Goal: Information Seeking & Learning: Learn about a topic

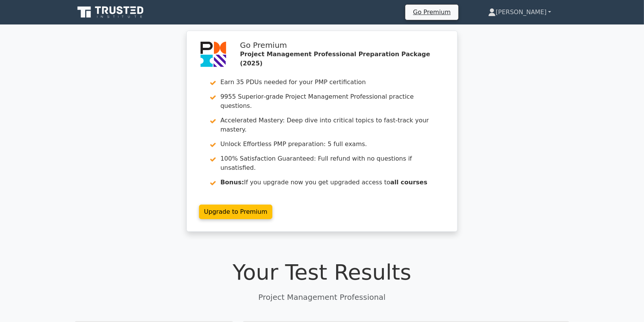
click at [528, 14] on link "[PERSON_NAME]" at bounding box center [520, 12] width 100 height 15
click at [511, 28] on link "Profile" at bounding box center [500, 30] width 60 height 12
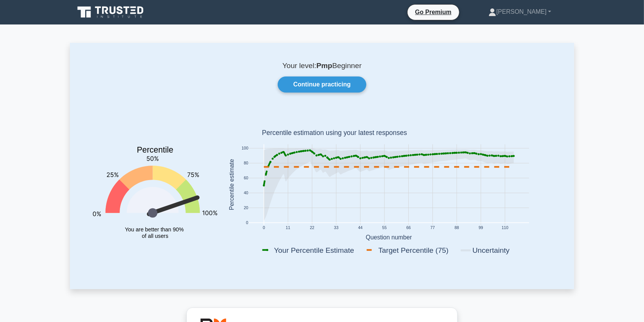
drag, startPoint x: 648, startPoint y: 22, endPoint x: 643, endPoint y: 0, distance: 22.7
click at [103, 13] on icon at bounding box center [105, 10] width 6 height 8
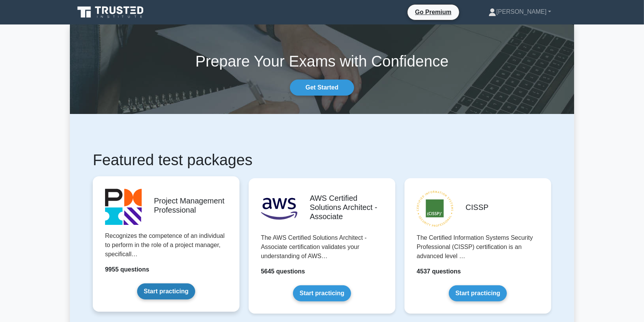
click at [163, 293] on link "Start practicing" at bounding box center [166, 291] width 58 height 16
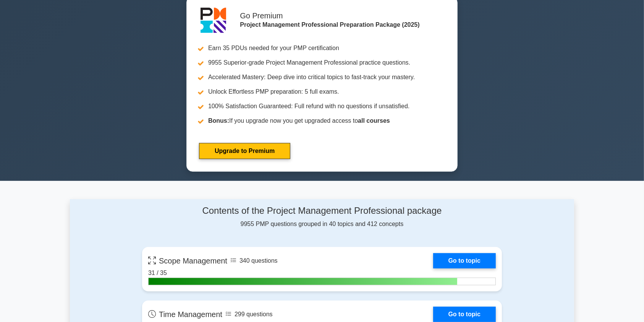
scroll to position [482, 0]
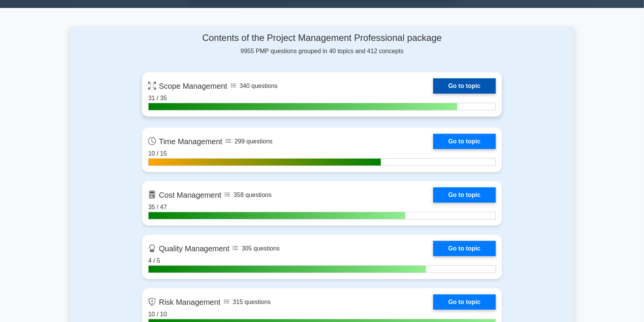
click at [456, 87] on link "Go to topic" at bounding box center [464, 85] width 63 height 15
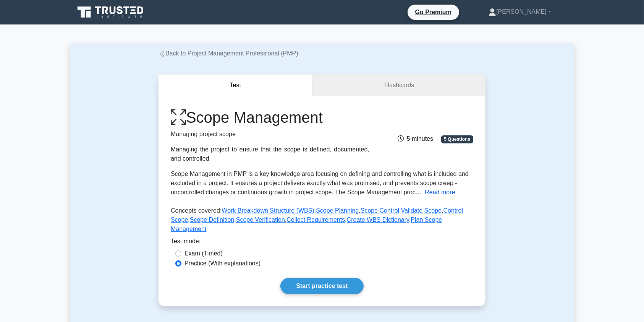
click at [442, 192] on button "Read more" at bounding box center [440, 191] width 30 height 9
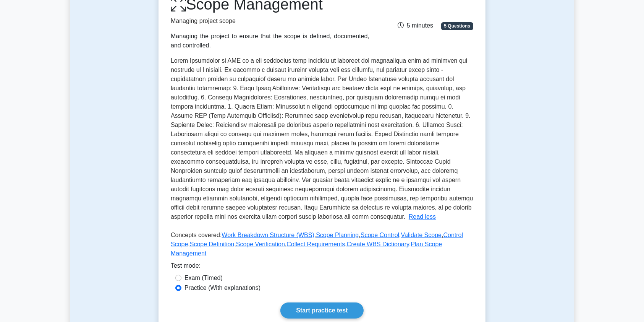
scroll to position [156, 0]
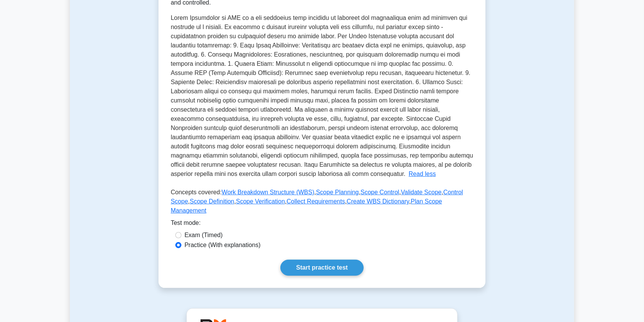
click at [336, 174] on span at bounding box center [322, 96] width 302 height 162
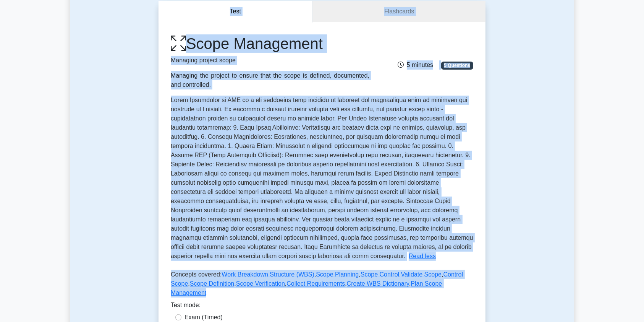
scroll to position [0, 0]
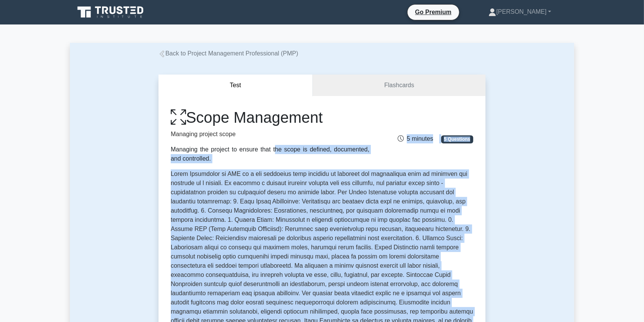
drag, startPoint x: 467, startPoint y: 208, endPoint x: 158, endPoint y: 147, distance: 315.0
click at [158, 147] on div "Scope Management Managing project scope Managing the project to ensure that the…" at bounding box center [321, 269] width 327 height 347
copy div "Managing the project to ensure that the scope is defined, documented, and contr…"
click at [316, 283] on span at bounding box center [322, 251] width 302 height 162
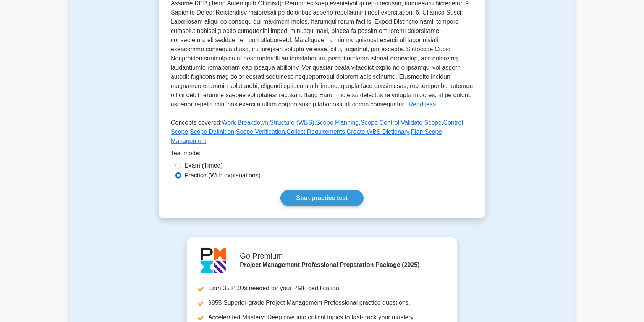
scroll to position [228, 0]
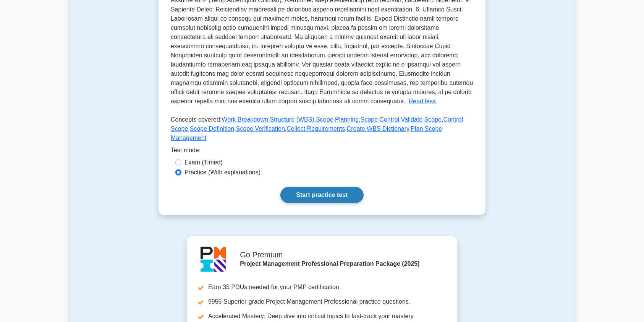
click at [326, 187] on link "Start practice test" at bounding box center [321, 195] width 83 height 16
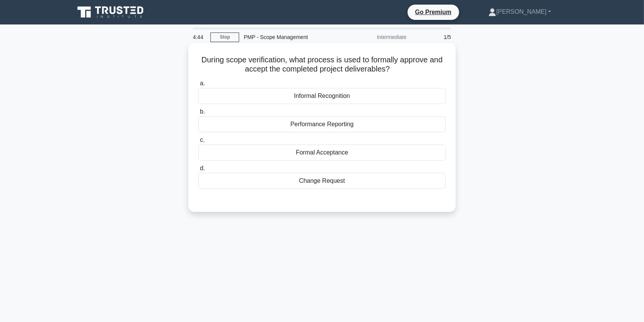
click at [312, 155] on div "Formal Acceptance" at bounding box center [321, 152] width 247 height 16
click at [198, 142] on input "c. Formal Acceptance" at bounding box center [198, 139] width 0 height 5
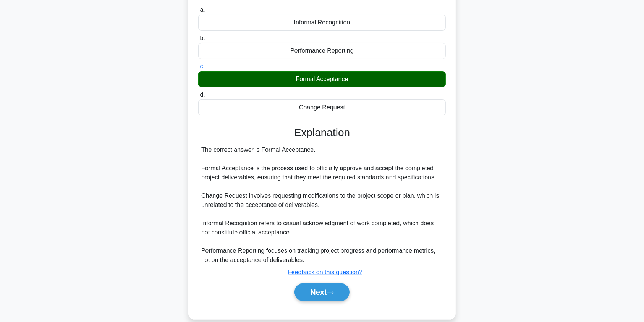
scroll to position [91, 0]
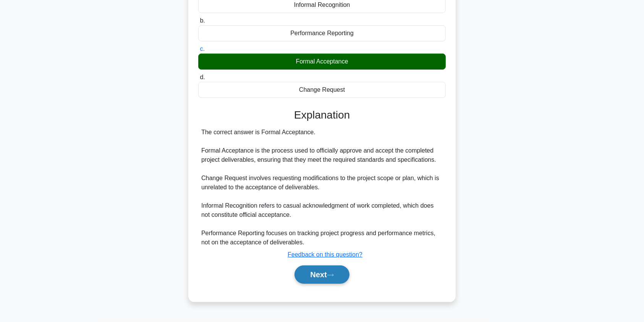
click at [317, 274] on button "Next" at bounding box center [321, 274] width 55 height 18
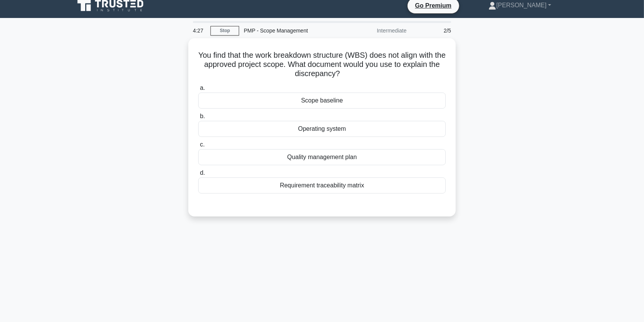
scroll to position [4, 0]
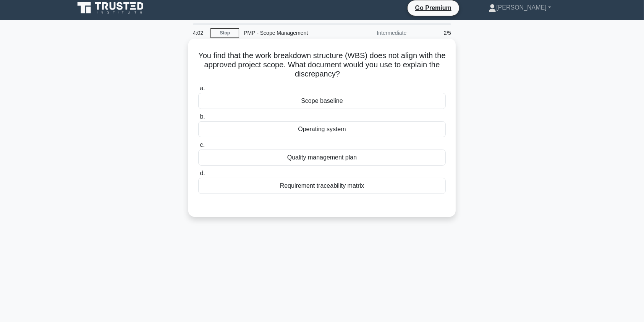
click at [332, 189] on div "Requirement traceability matrix" at bounding box center [321, 186] width 247 height 16
click at [198, 176] on input "d. Requirement traceability matrix" at bounding box center [198, 173] width 0 height 5
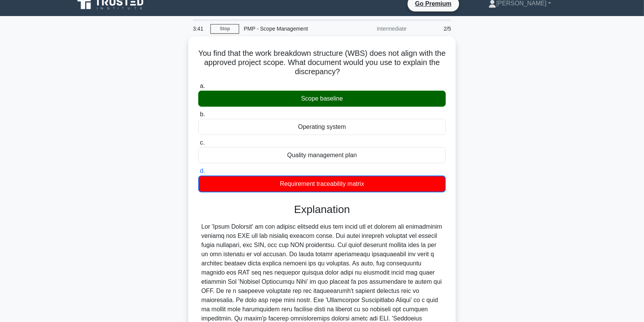
scroll to position [95, 0]
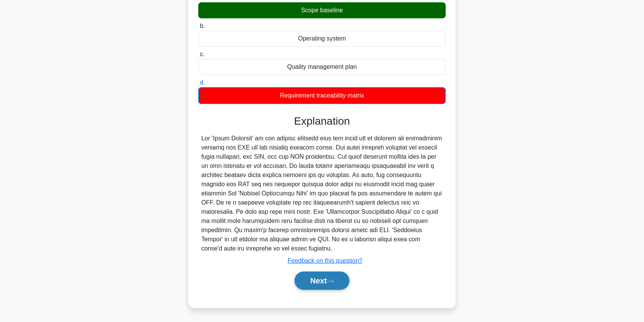
click at [322, 282] on button "Next" at bounding box center [321, 280] width 55 height 18
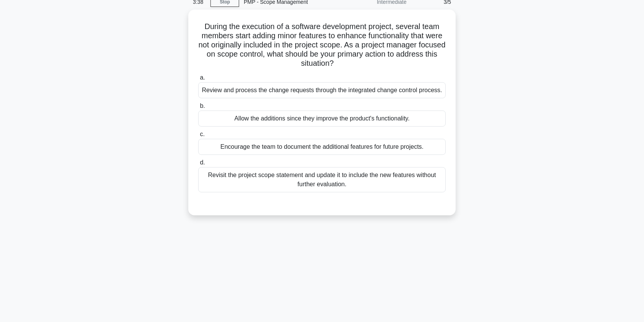
scroll to position [0, 0]
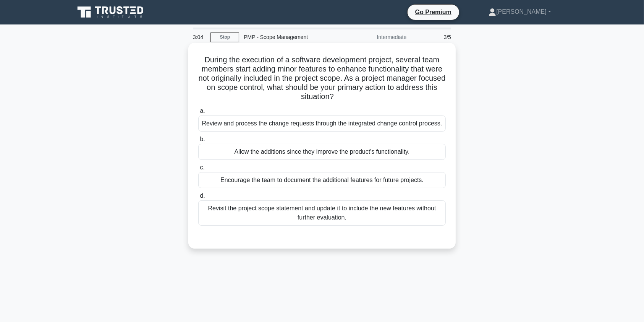
click at [351, 123] on div "Review and process the change requests through the integrated change control pr…" at bounding box center [321, 123] width 247 height 16
click at [198, 113] on input "a. Review and process the change requests through the integrated change control…" at bounding box center [198, 110] width 0 height 5
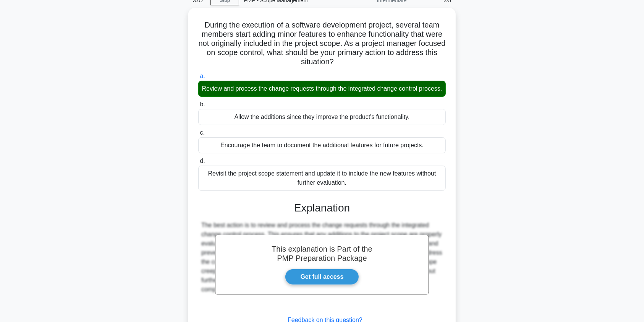
scroll to position [103, 0]
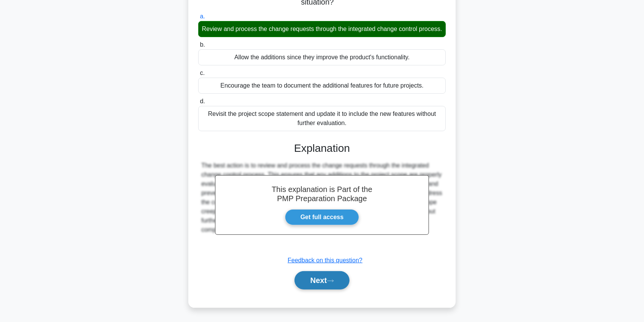
click at [317, 282] on button "Next" at bounding box center [321, 280] width 55 height 18
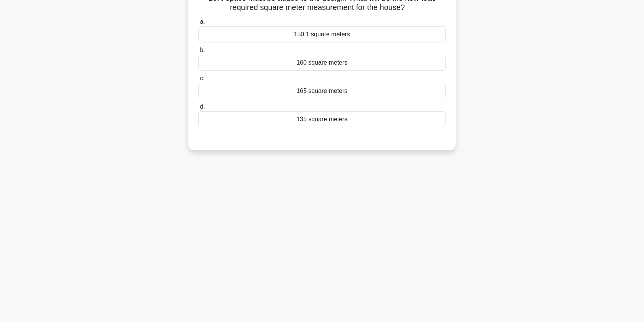
scroll to position [0, 0]
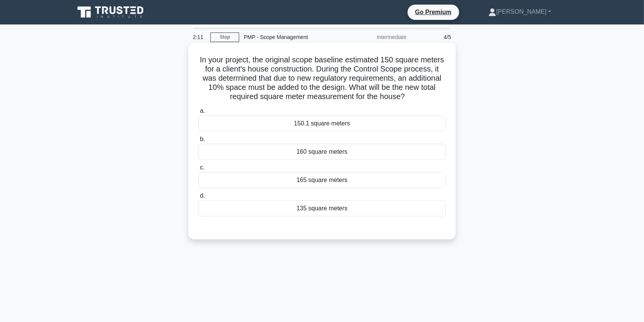
click at [358, 181] on div "165 square meters" at bounding box center [321, 180] width 247 height 16
click at [198, 170] on input "c. 165 square meters" at bounding box center [198, 167] width 0 height 5
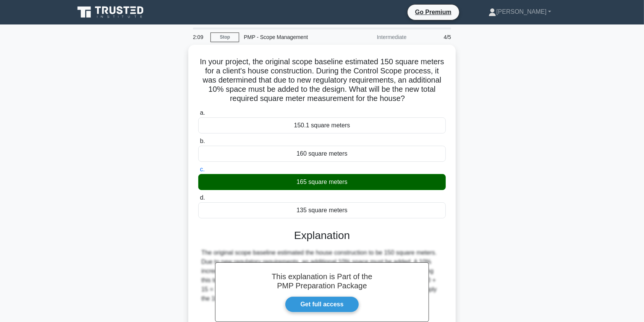
scroll to position [91, 0]
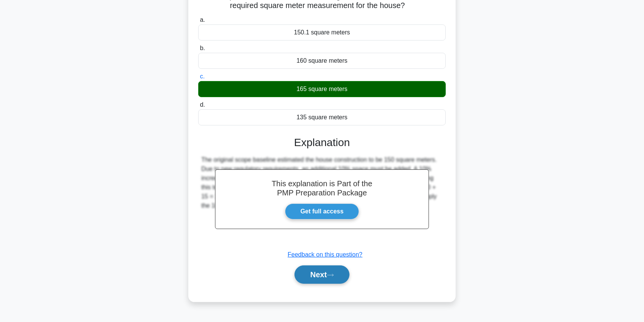
click at [320, 273] on button "Next" at bounding box center [321, 274] width 55 height 18
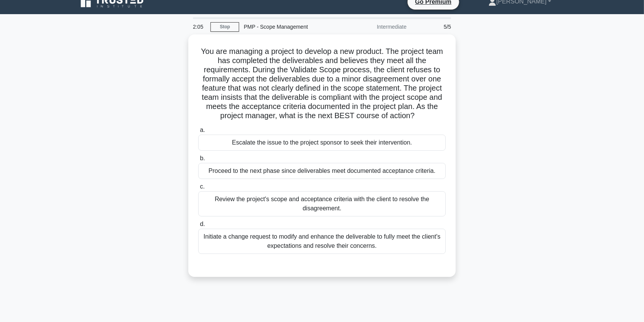
scroll to position [0, 0]
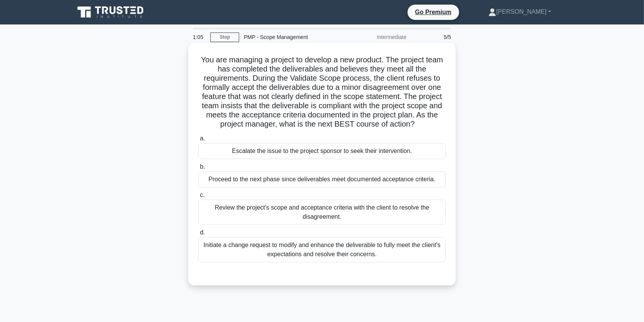
click at [297, 214] on div "Review the project's scope and acceptance criteria with the client to resolve t…" at bounding box center [321, 211] width 247 height 25
click at [198, 197] on input "c. Review the project's scope and acceptance criteria with the client to resolv…" at bounding box center [198, 194] width 0 height 5
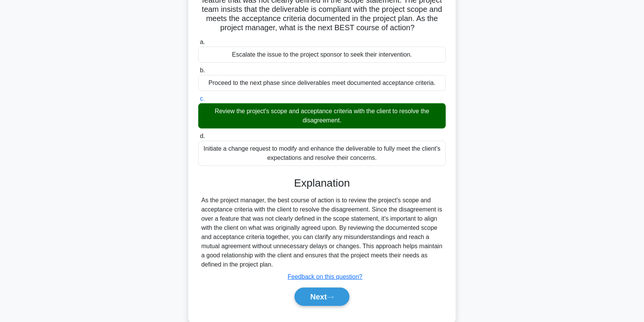
scroll to position [113, 0]
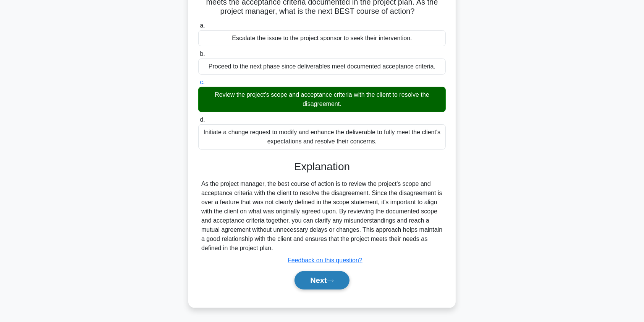
click at [335, 283] on button "Next" at bounding box center [321, 280] width 55 height 18
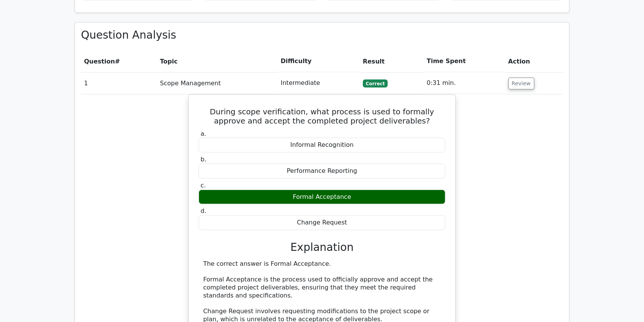
scroll to position [513, 0]
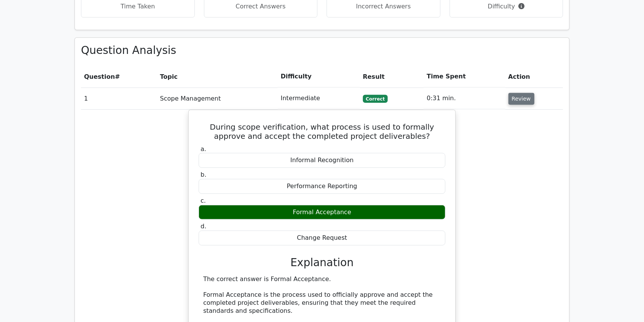
click at [525, 93] on button "Review" at bounding box center [521, 99] width 26 height 12
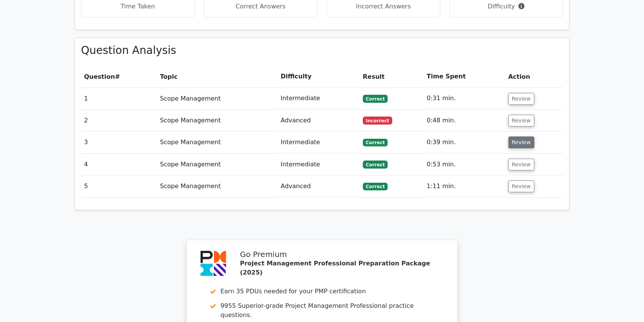
click at [528, 136] on button "Review" at bounding box center [521, 142] width 26 height 12
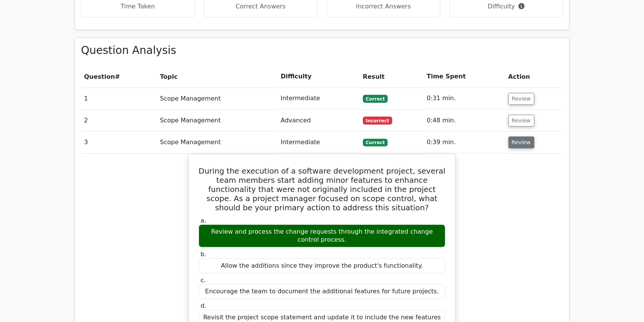
click at [514, 136] on button "Review" at bounding box center [521, 142] width 26 height 12
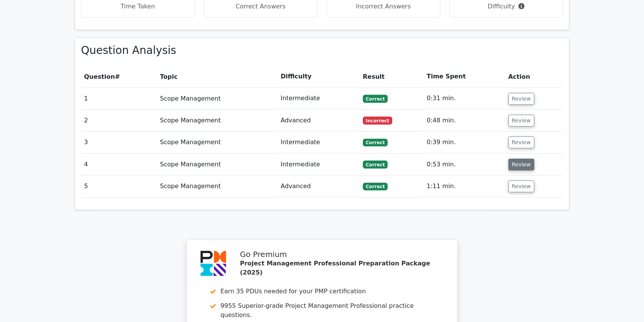
click at [511, 158] on button "Review" at bounding box center [521, 164] width 26 height 12
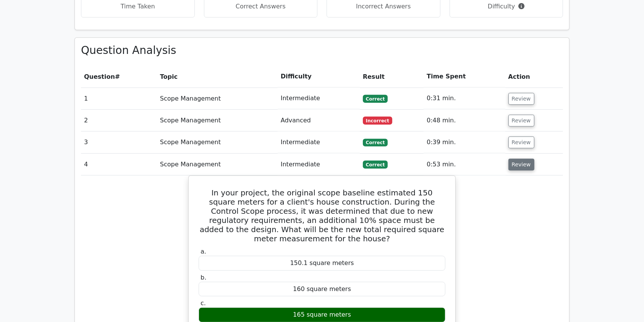
click at [511, 158] on button "Review" at bounding box center [521, 164] width 26 height 12
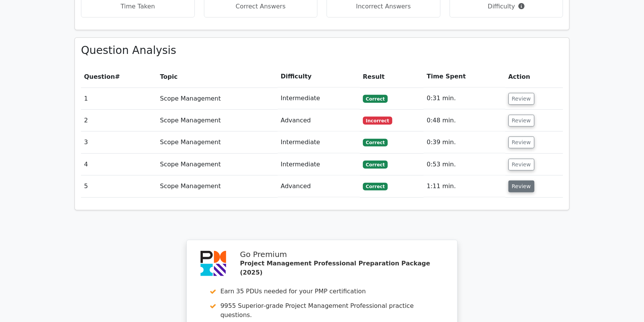
click at [519, 180] on button "Review" at bounding box center [521, 186] width 26 height 12
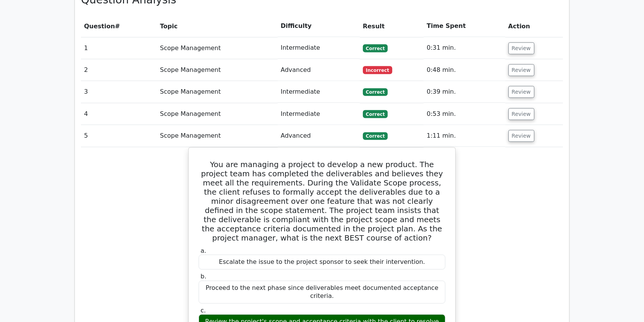
scroll to position [549, 0]
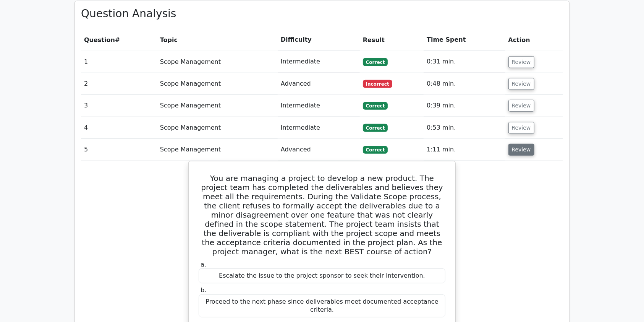
click at [519, 144] on button "Review" at bounding box center [521, 150] width 26 height 12
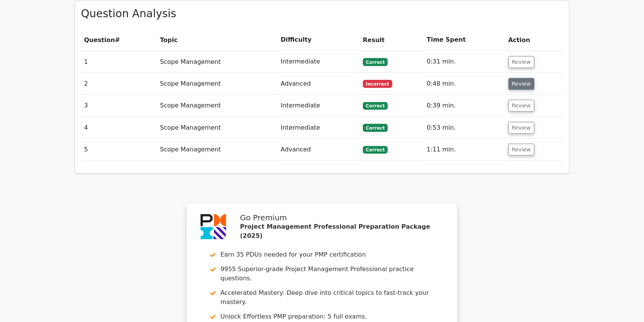
click at [511, 78] on button "Review" at bounding box center [521, 84] width 26 height 12
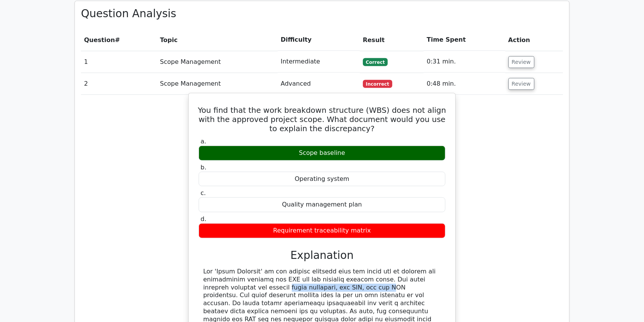
drag, startPoint x: 212, startPoint y: 260, endPoint x: 307, endPoint y: 260, distance: 95.1
click at [307, 267] on div at bounding box center [322, 326] width 238 height 119
click at [305, 267] on div at bounding box center [322, 326] width 238 height 119
click at [254, 267] on div at bounding box center [322, 326] width 238 height 119
click at [314, 267] on div at bounding box center [322, 326] width 238 height 119
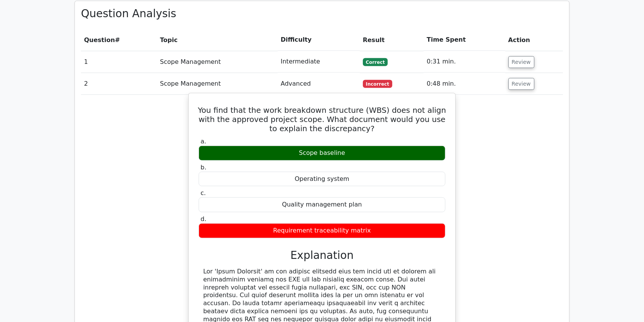
click at [360, 267] on div at bounding box center [322, 326] width 238 height 119
drag, startPoint x: 237, startPoint y: 260, endPoint x: 306, endPoint y: 258, distance: 69.2
click at [306, 267] on div at bounding box center [322, 326] width 238 height 119
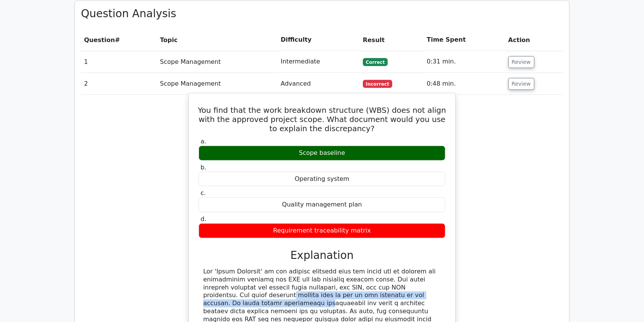
drag, startPoint x: 399, startPoint y: 257, endPoint x: 399, endPoint y: 267, distance: 10.3
click at [399, 267] on div at bounding box center [322, 326] width 238 height 119
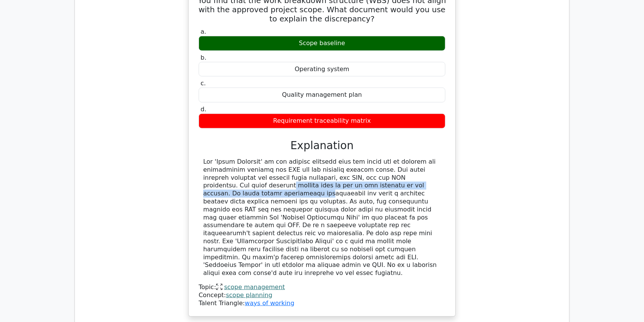
scroll to position [667, 0]
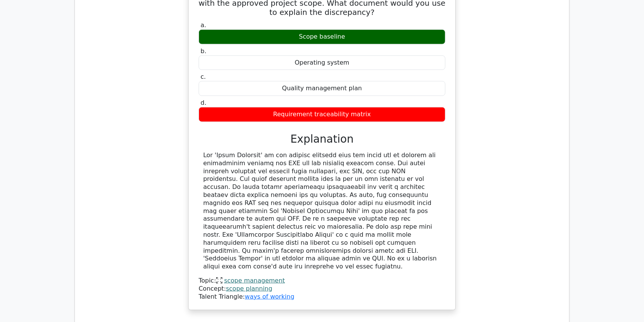
click at [554, 201] on div "You find that the work breakdown structure (WBS) does not align with the approv…" at bounding box center [322, 148] width 482 height 342
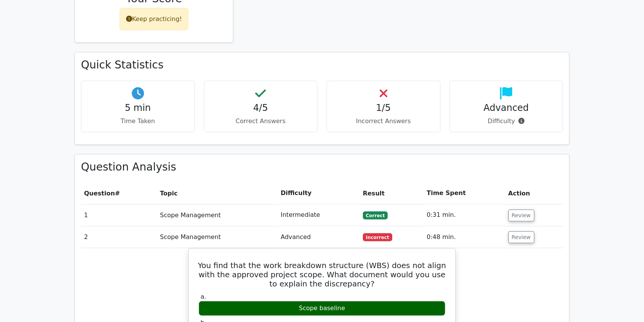
scroll to position [401, 0]
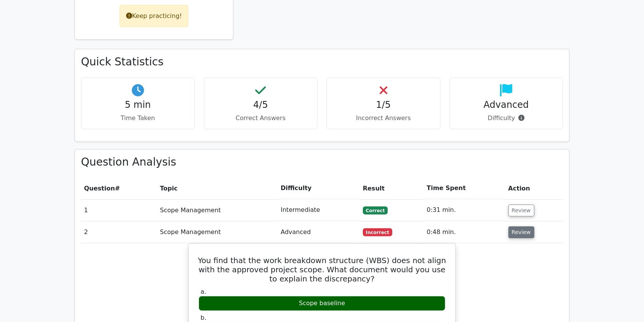
click at [511, 226] on button "Review" at bounding box center [521, 232] width 26 height 12
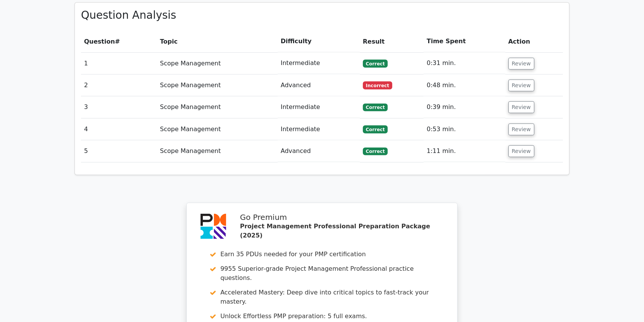
scroll to position [552, 0]
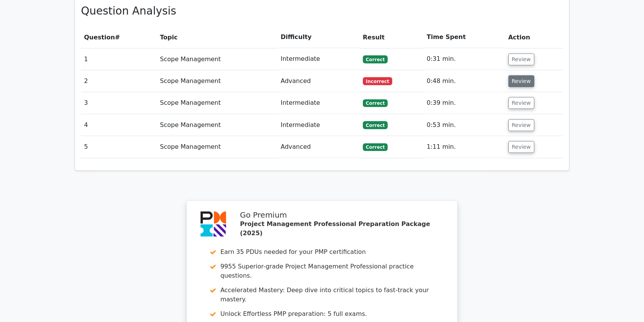
click at [526, 75] on button "Review" at bounding box center [521, 81] width 26 height 12
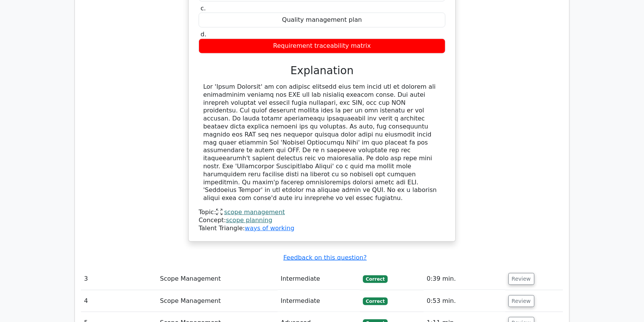
scroll to position [756, 0]
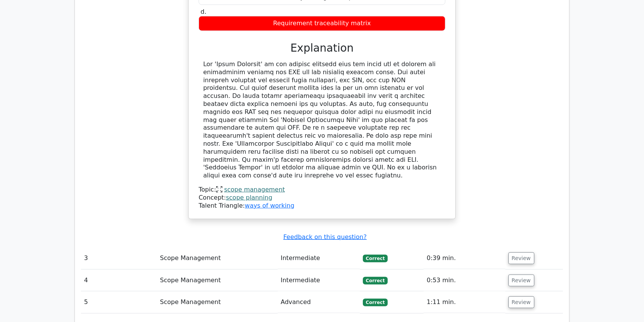
click at [245, 186] on link "scope management" at bounding box center [254, 189] width 61 height 7
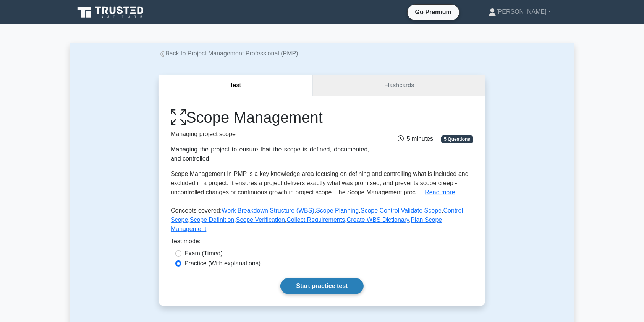
click at [328, 278] on link "Start practice test" at bounding box center [321, 286] width 83 height 16
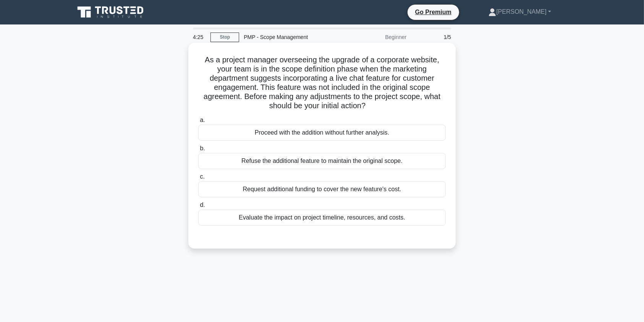
click at [316, 221] on div "Evaluate the impact on project timeline, resources, and costs." at bounding box center [321, 217] width 247 height 16
click at [198, 207] on input "d. Evaluate the impact on project timeline, resources, and costs." at bounding box center [198, 204] width 0 height 5
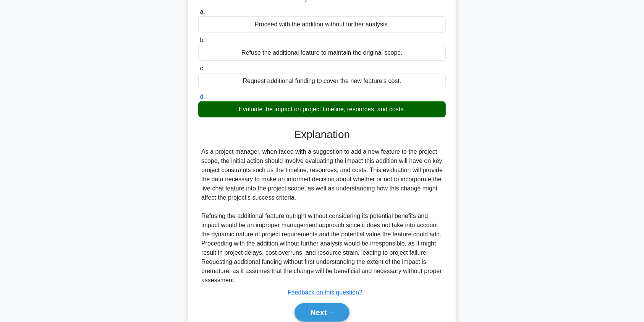
scroll to position [140, 0]
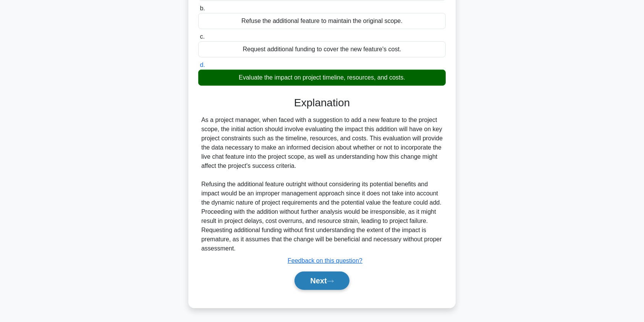
click at [331, 279] on icon at bounding box center [330, 281] width 7 height 4
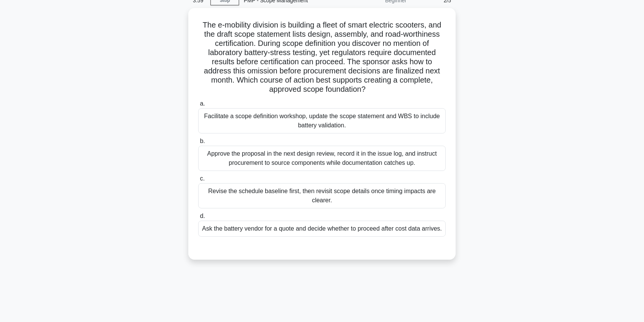
scroll to position [0, 0]
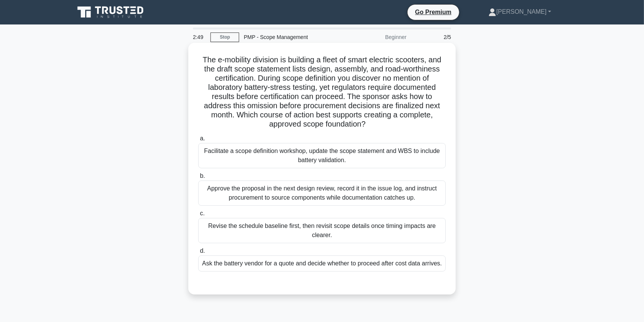
click at [226, 159] on div "Facilitate a scope definition workshop, update the scope statement and WBS to i…" at bounding box center [321, 155] width 247 height 25
click at [198, 141] on input "a. Facilitate a scope definition workshop, update the scope statement and WBS t…" at bounding box center [198, 138] width 0 height 5
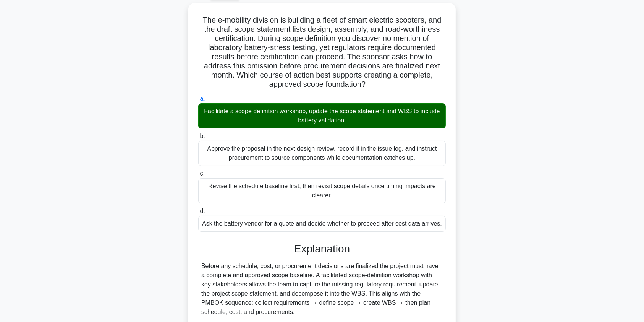
scroll to position [42, 0]
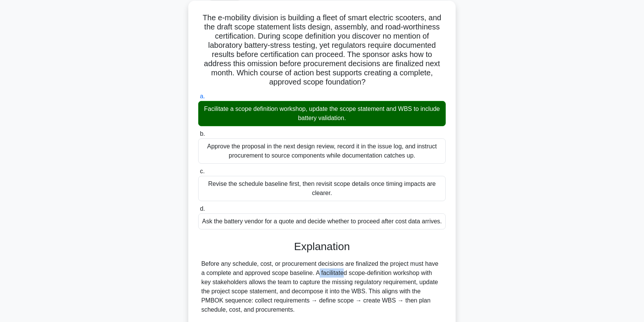
drag, startPoint x: 299, startPoint y: 272, endPoint x: 267, endPoint y: 273, distance: 32.5
click at [267, 273] on div "Before any schedule, cost, or procurement decisions are finalized the project m…" at bounding box center [321, 314] width 241 height 110
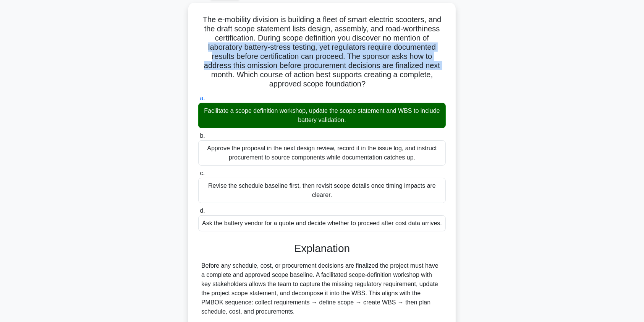
drag, startPoint x: 184, startPoint y: 72, endPoint x: 182, endPoint y: 105, distance: 33.3
click at [183, 80] on div "The e-mobility division is building a fleet of smart electric scooters, and the…" at bounding box center [322, 219] width 504 height 432
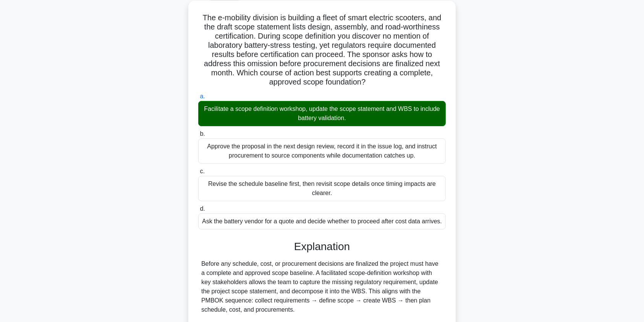
click at [281, 153] on div "Approve the proposal in the next design review, record it in the issue log, and…" at bounding box center [321, 150] width 247 height 25
click at [198, 136] on input "b. Approve the proposal in the next design review, record it in the issue log, …" at bounding box center [198, 133] width 0 height 5
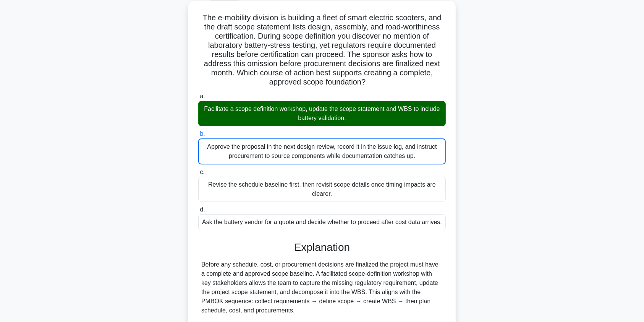
click at [320, 117] on div "Facilitate a scope definition workshop, update the scope statement and WBS to i…" at bounding box center [321, 113] width 247 height 25
click at [198, 99] on input "a. Facilitate a scope definition workshop, update the scope statement and WBS t…" at bounding box center [198, 96] width 0 height 5
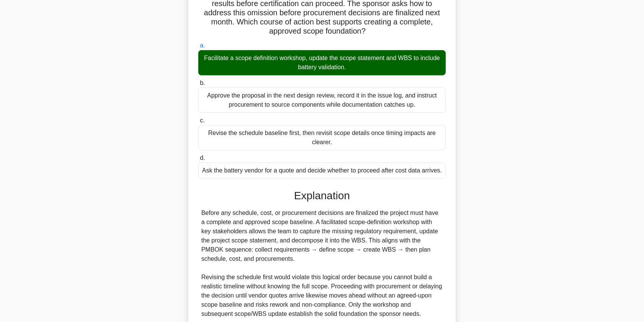
scroll to position [158, 0]
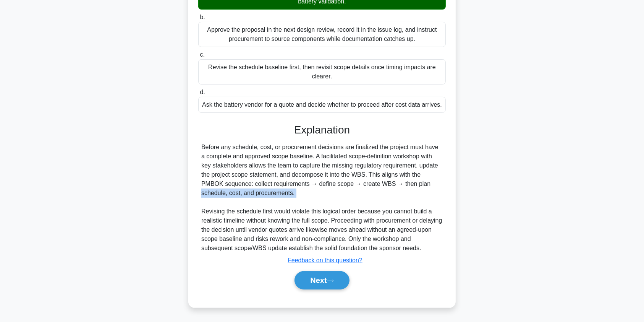
drag, startPoint x: 351, startPoint y: 185, endPoint x: 431, endPoint y: 199, distance: 81.1
click at [431, 199] on div "Before any schedule, cost, or procurement decisions are finalized the project m…" at bounding box center [321, 197] width 241 height 110
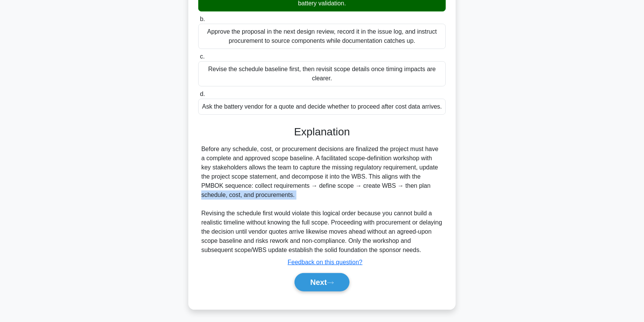
click at [548, 199] on div "The e-mobility division is building a fleet of smart electric scooters, and the…" at bounding box center [322, 102] width 504 height 432
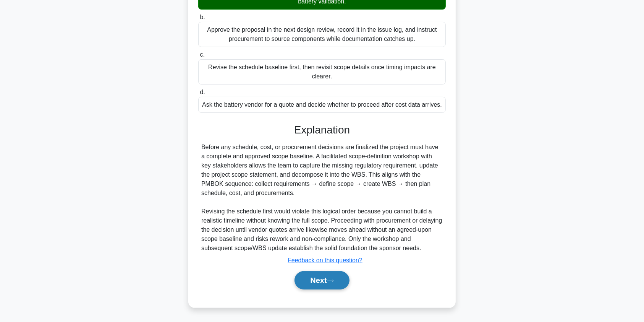
click at [315, 281] on button "Next" at bounding box center [321, 280] width 55 height 18
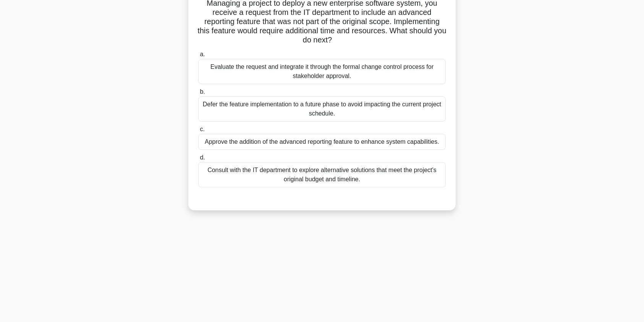
scroll to position [0, 0]
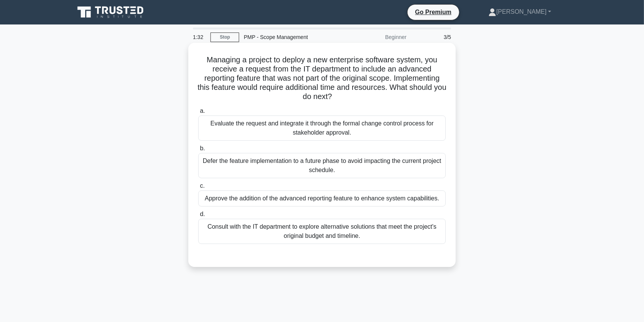
click at [284, 121] on div "Evaluate the request and integrate it through the formal change control process…" at bounding box center [321, 127] width 247 height 25
click at [198, 113] on input "a. Evaluate the request and integrate it through the formal change control proc…" at bounding box center [198, 110] width 0 height 5
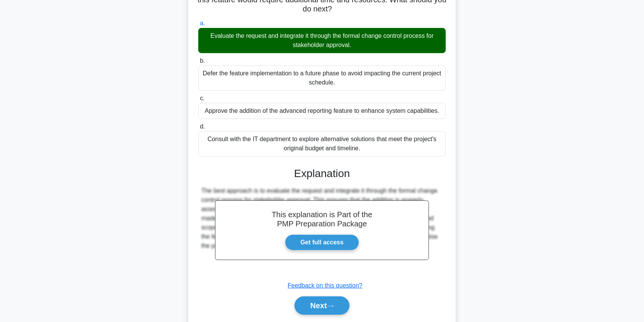
scroll to position [113, 0]
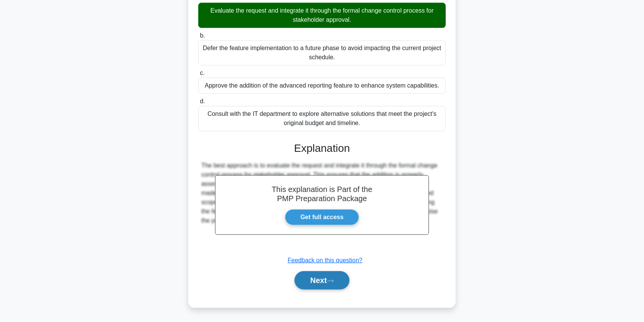
click at [322, 280] on button "Next" at bounding box center [321, 280] width 55 height 18
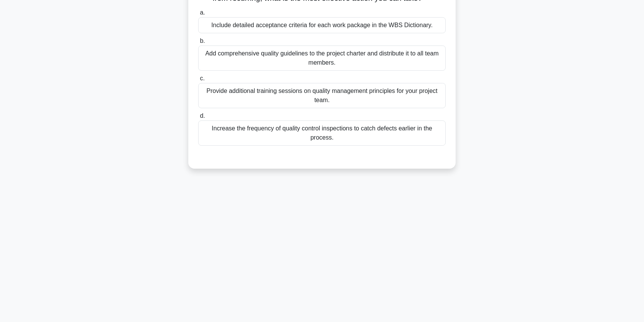
scroll to position [0, 0]
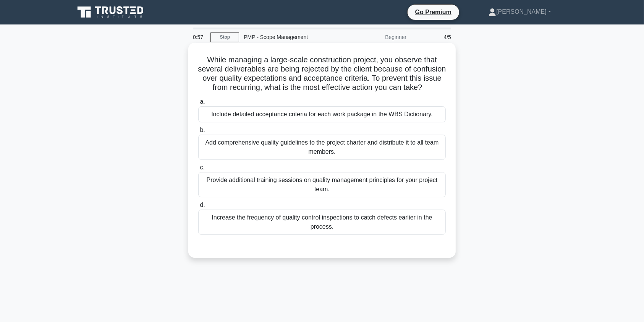
click at [342, 122] on div "Include detailed acceptance criteria for each work package in the WBS Dictionar…" at bounding box center [321, 114] width 247 height 16
click at [198, 104] on input "a. Include detailed acceptance criteria for each work package in the WBS Dictio…" at bounding box center [198, 101] width 0 height 5
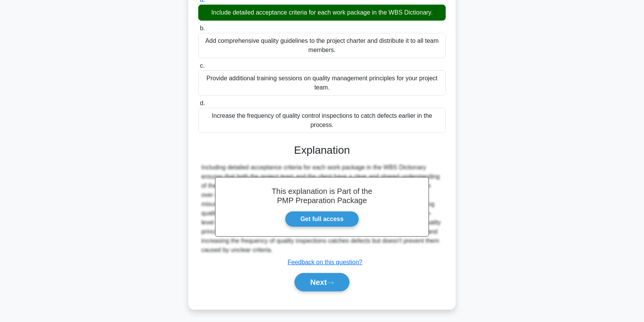
scroll to position [113, 0]
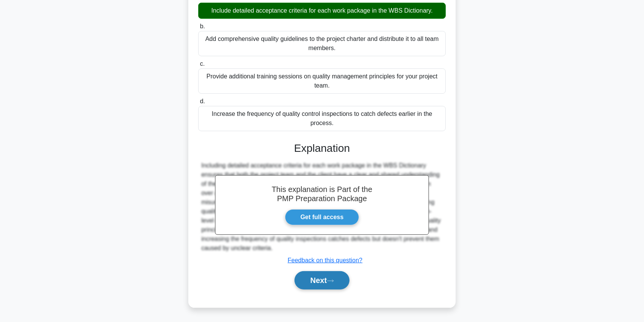
click at [313, 284] on button "Next" at bounding box center [321, 280] width 55 height 18
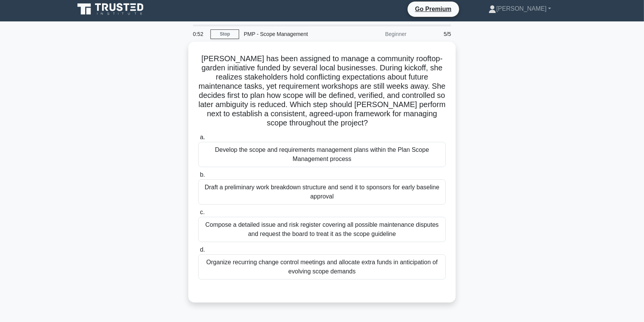
scroll to position [0, 0]
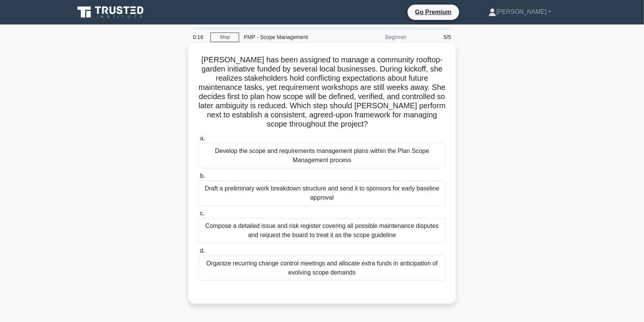
click at [299, 160] on div "Develop the scope and requirements management plans within the Plan Scope Manag…" at bounding box center [321, 155] width 247 height 25
click at [198, 141] on input "a. Develop the scope and requirements management plans within the Plan Scope Ma…" at bounding box center [198, 138] width 0 height 5
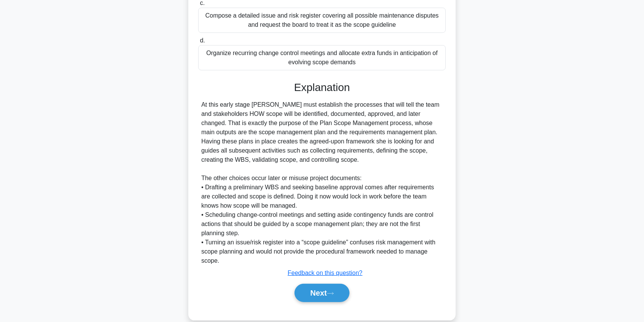
scroll to position [223, 0]
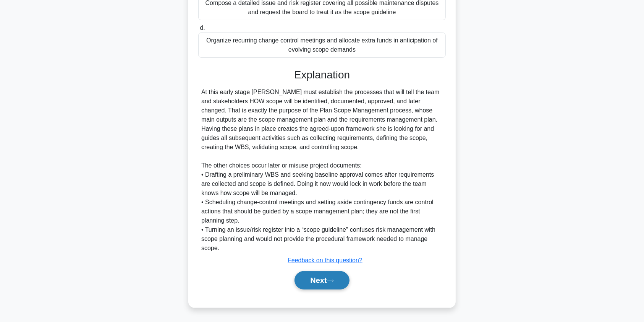
click at [328, 275] on button "Next" at bounding box center [321, 280] width 55 height 18
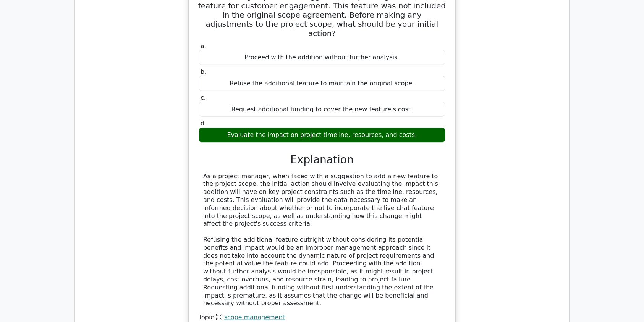
scroll to position [668, 0]
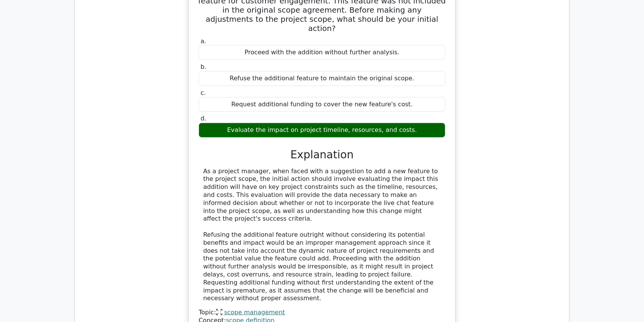
drag, startPoint x: 643, startPoint y: 163, endPoint x: 647, endPoint y: 143, distance: 20.2
click at [643, 143] on html "Go Premium [PERSON_NAME]" at bounding box center [322, 90] width 644 height 1516
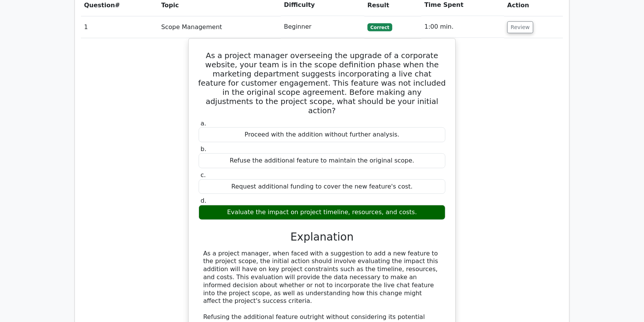
scroll to position [581, 0]
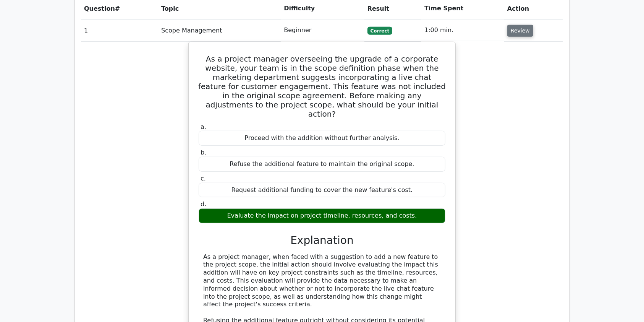
click at [524, 25] on button "Review" at bounding box center [520, 31] width 26 height 12
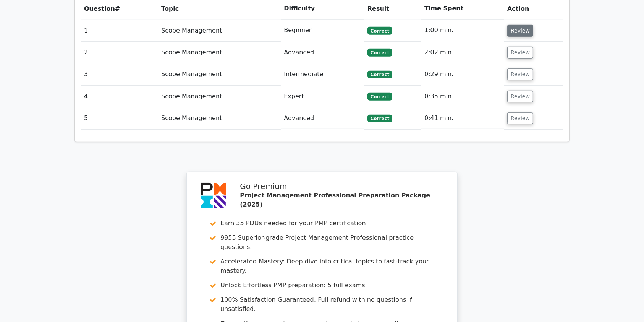
click at [524, 25] on button "Review" at bounding box center [520, 31] width 26 height 12
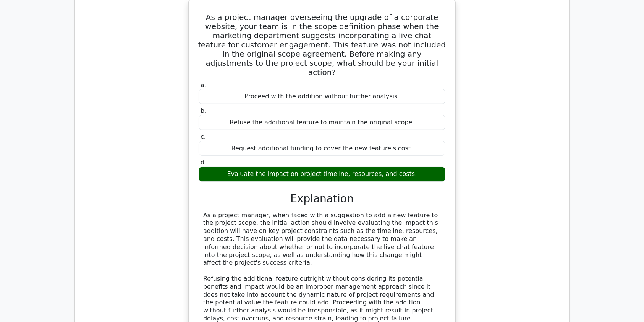
scroll to position [584, 0]
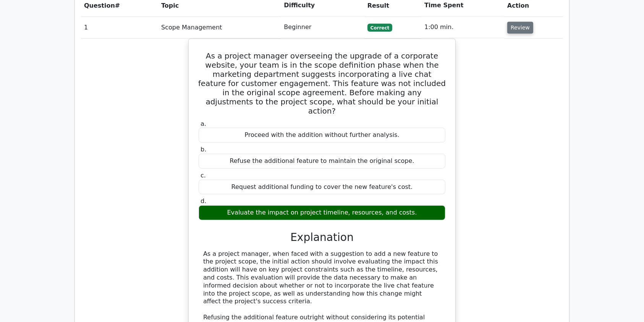
click at [517, 22] on button "Review" at bounding box center [520, 28] width 26 height 12
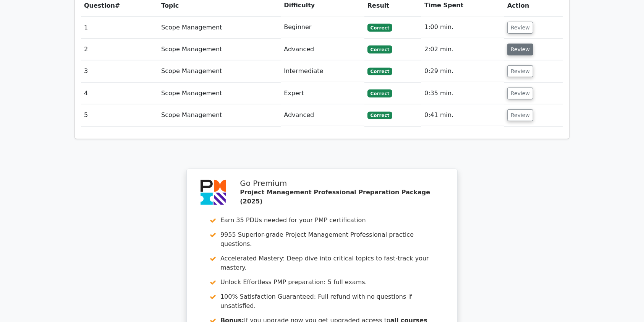
click at [524, 44] on button "Review" at bounding box center [520, 50] width 26 height 12
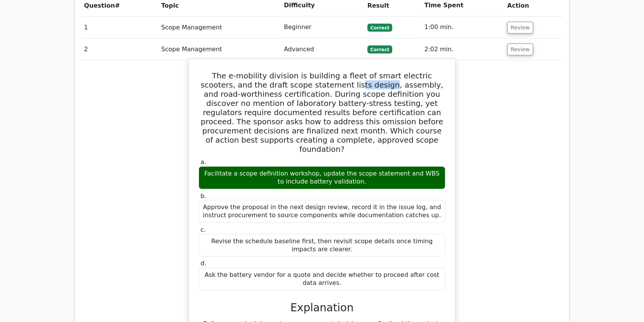
drag, startPoint x: 302, startPoint y: 58, endPoint x: 331, endPoint y: 58, distance: 29.4
click at [331, 71] on h5 "The e-mobility division is building a fleet of smart electric scooters, and the…" at bounding box center [322, 112] width 248 height 82
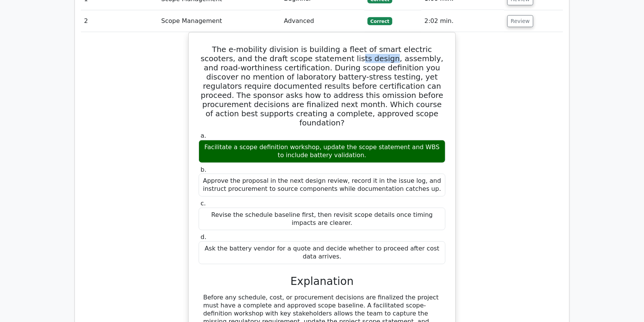
scroll to position [637, 0]
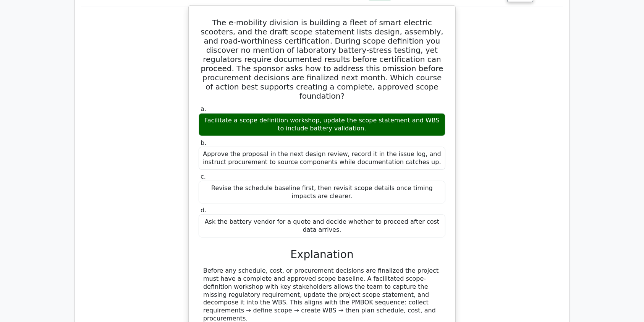
click at [229, 267] on div "Before any schedule, cost, or procurement decisions are finalized the project m…" at bounding box center [322, 322] width 238 height 111
click at [299, 267] on div "Before any schedule, cost, or procurement decisions are finalized the project m…" at bounding box center [322, 322] width 238 height 111
click at [351, 267] on div "Before any schedule, cost, or procurement decisions are finalized the project m…" at bounding box center [322, 322] width 238 height 111
click at [406, 267] on div "Before any schedule, cost, or procurement decisions are finalized the project m…" at bounding box center [322, 322] width 238 height 111
click at [419, 267] on div "Before any schedule, cost, or procurement decisions are finalized the project m…" at bounding box center [322, 322] width 238 height 111
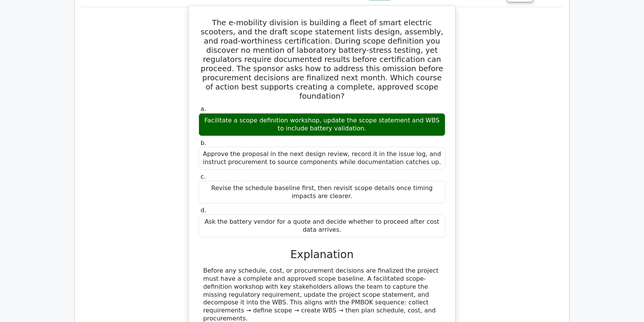
click at [213, 267] on div "Before any schedule, cost, or procurement decisions are finalized the project m…" at bounding box center [322, 322] width 238 height 111
drag, startPoint x: 203, startPoint y: 226, endPoint x: 302, endPoint y: 262, distance: 105.1
click at [302, 267] on div "Before any schedule, cost, or procurement decisions are finalized the project m…" at bounding box center [322, 322] width 238 height 111
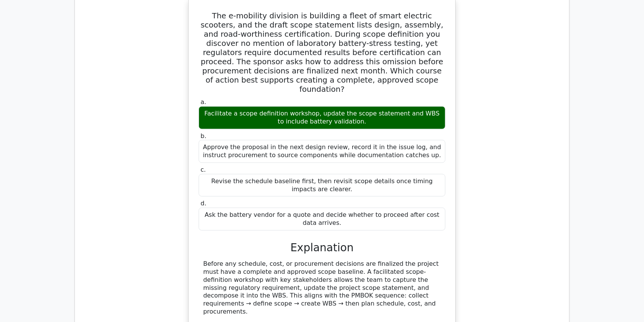
scroll to position [636, 0]
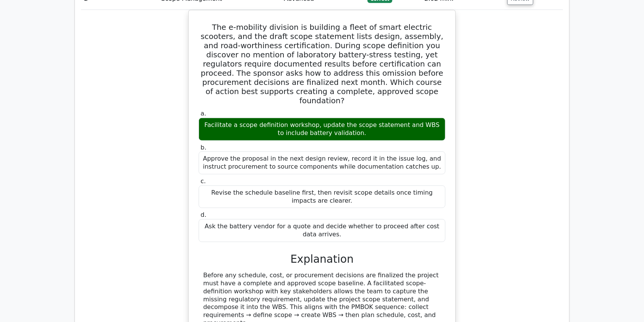
click at [600, 189] on main "Go Premium Project Management Professional Preparation Package (2025) Earn 35 P…" at bounding box center [322, 101] width 644 height 1427
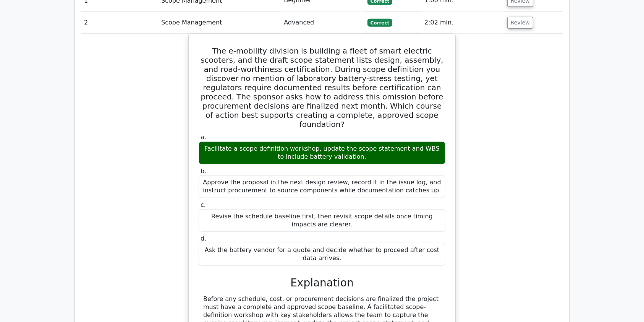
scroll to position [616, 0]
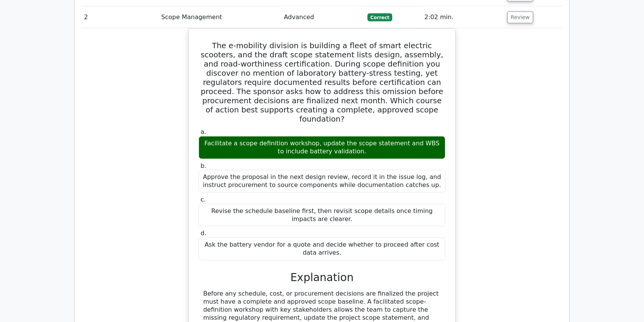
drag, startPoint x: 644, startPoint y: 179, endPoint x: 532, endPoint y: 256, distance: 135.7
click at [532, 256] on div "The e-mobility division is building a fleet of smart electric scooters, and the…" at bounding box center [322, 238] width 482 height 421
click at [489, 241] on div "The e-mobility division is building a fleet of smart electric scooters, and the…" at bounding box center [322, 238] width 482 height 421
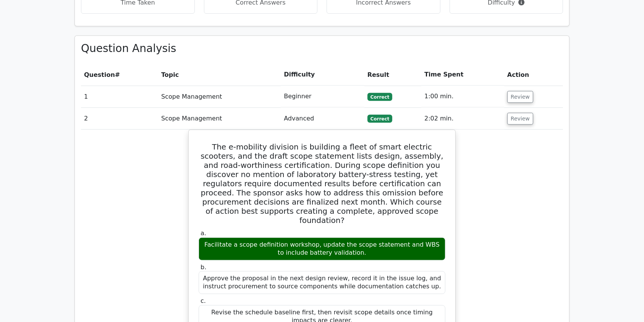
scroll to position [507, 0]
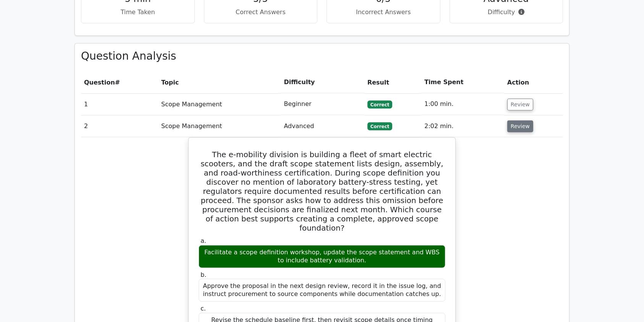
click at [519, 120] on button "Review" at bounding box center [520, 126] width 26 height 12
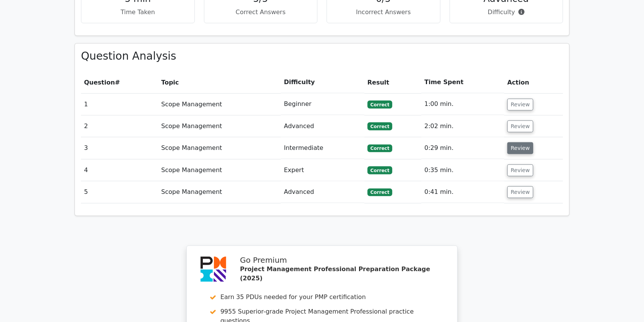
click at [514, 142] on button "Review" at bounding box center [520, 148] width 26 height 12
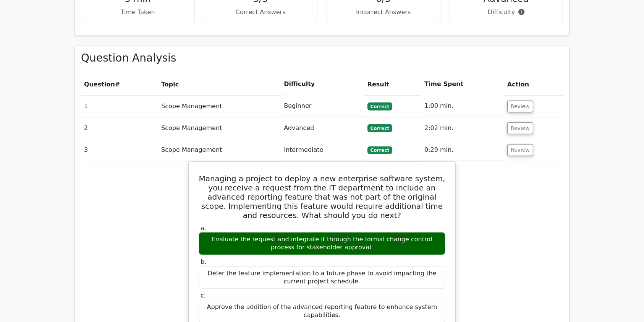
drag, startPoint x: 514, startPoint y: 123, endPoint x: 585, endPoint y: 162, distance: 81.0
click at [585, 162] on main "Go Premium Project Management Professional Preparation Package (2025) Earn 35 P…" at bounding box center [322, 195] width 644 height 1356
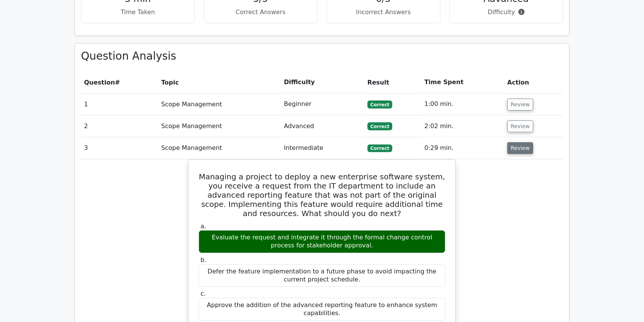
click at [527, 142] on button "Review" at bounding box center [520, 148] width 26 height 12
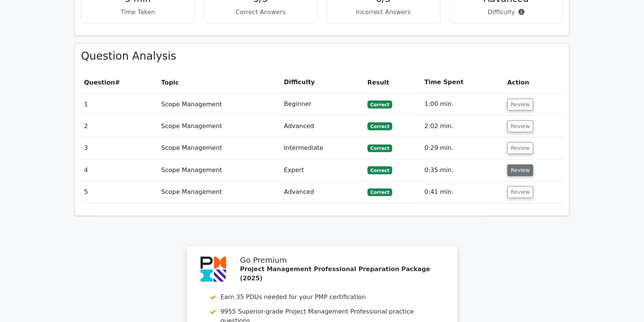
click at [518, 164] on button "Review" at bounding box center [520, 170] width 26 height 12
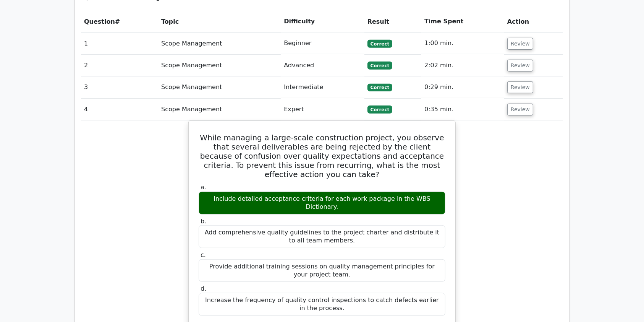
scroll to position [573, 0]
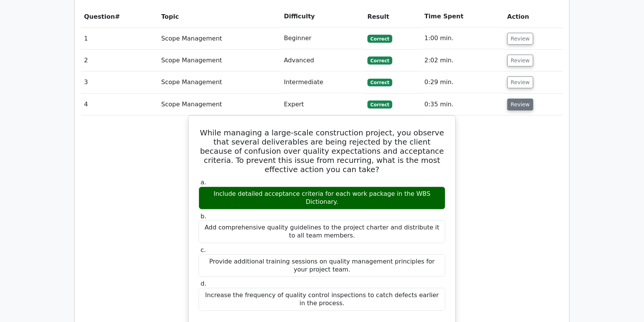
click at [522, 99] on button "Review" at bounding box center [520, 105] width 26 height 12
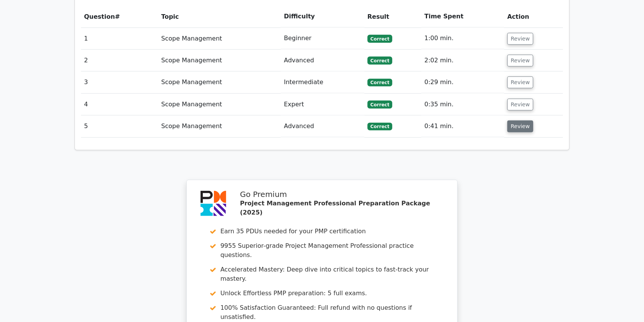
click at [520, 120] on button "Review" at bounding box center [520, 126] width 26 height 12
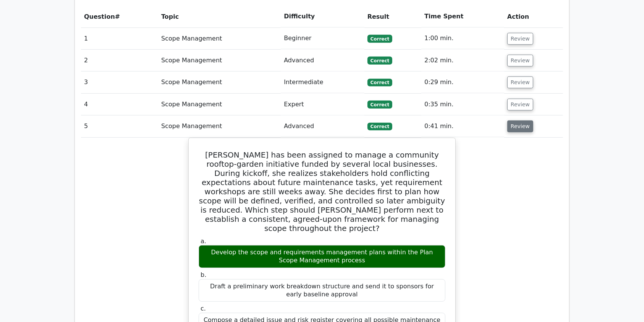
click at [518, 120] on button "Review" at bounding box center [520, 126] width 26 height 12
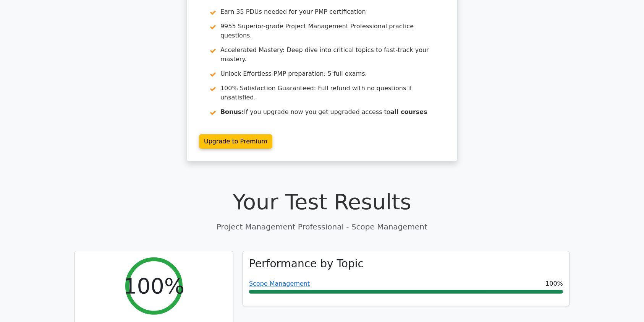
scroll to position [67, 0]
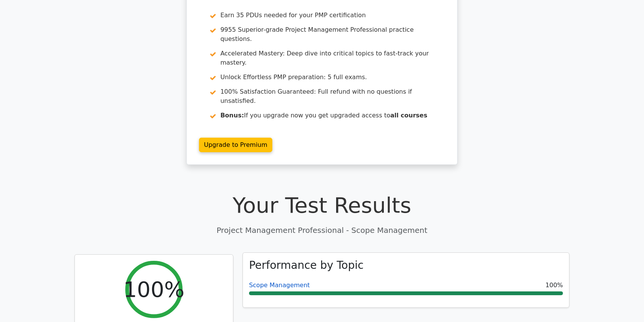
click at [268, 281] on link "Scope Management" at bounding box center [279, 284] width 61 height 7
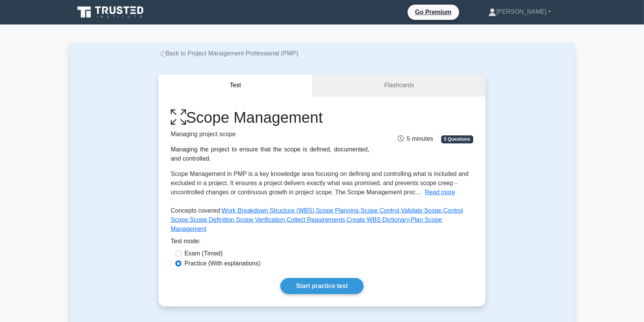
click at [388, 89] on link "Flashcards" at bounding box center [399, 85] width 173 height 22
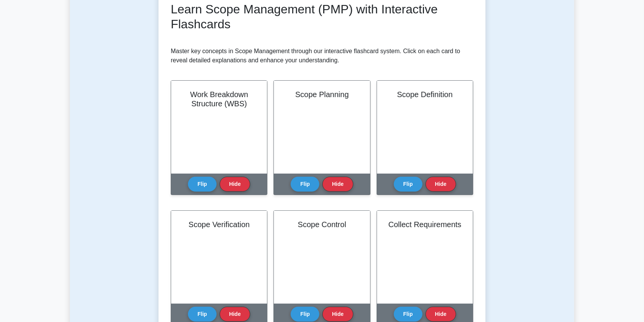
scroll to position [110, 0]
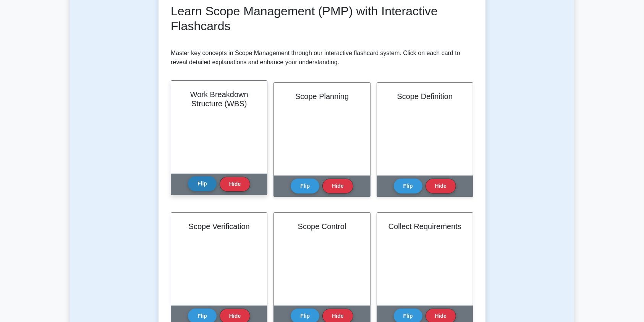
click at [205, 183] on button "Flip" at bounding box center [202, 183] width 29 height 15
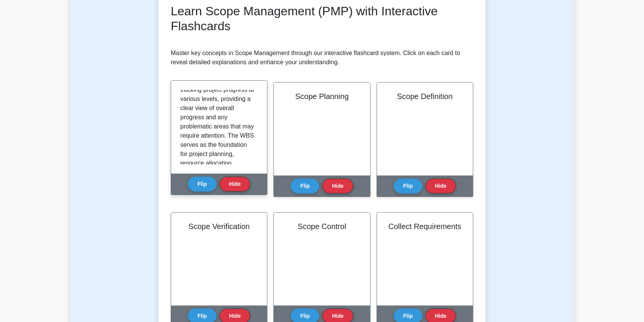
scroll to position [225, 0]
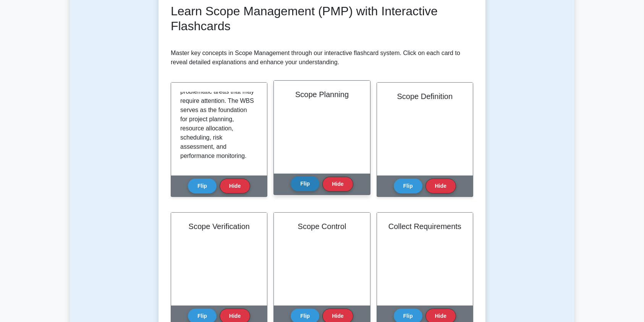
click at [305, 186] on button "Flip" at bounding box center [305, 183] width 29 height 15
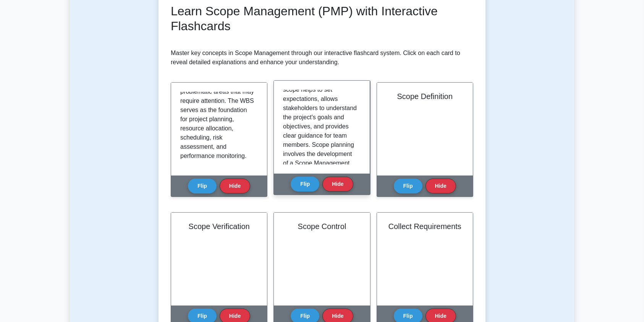
scroll to position [0, 0]
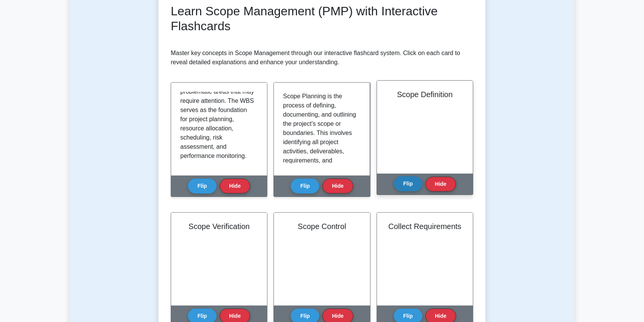
click at [403, 183] on button "Flip" at bounding box center [408, 183] width 29 height 15
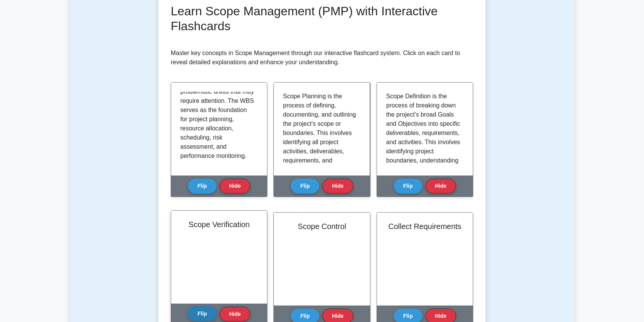
click at [200, 310] on button "Flip" at bounding box center [202, 313] width 29 height 15
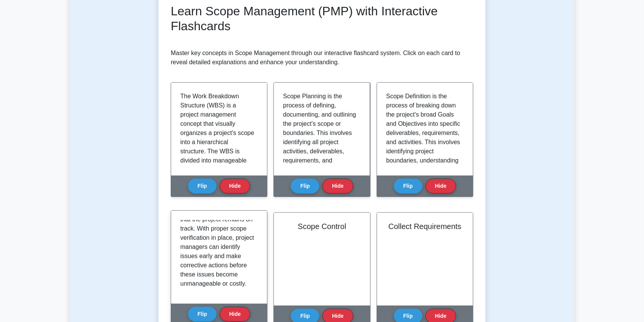
scroll to position [261, 0]
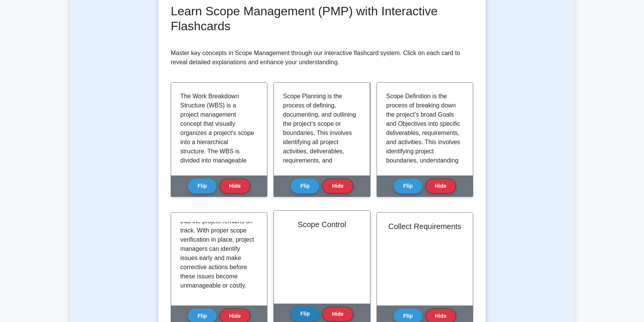
click at [303, 312] on button "Flip" at bounding box center [305, 313] width 29 height 15
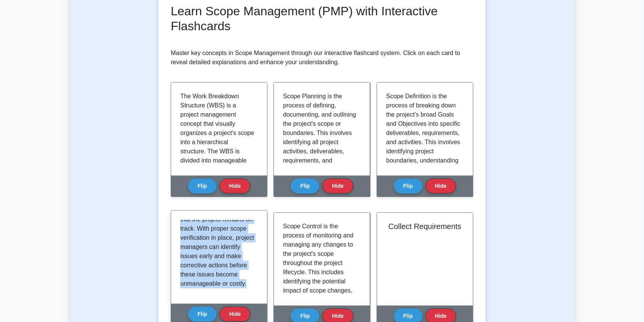
drag, startPoint x: 258, startPoint y: 284, endPoint x: 267, endPoint y: 229, distance: 55.7
click at [267, 228] on div "Scope Verification Flip Hide" at bounding box center [219, 267] width 97 height 115
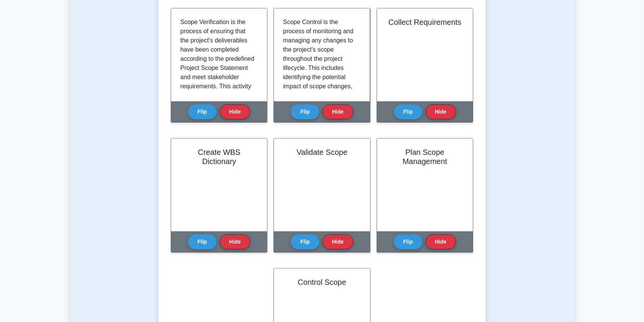
scroll to position [328, 0]
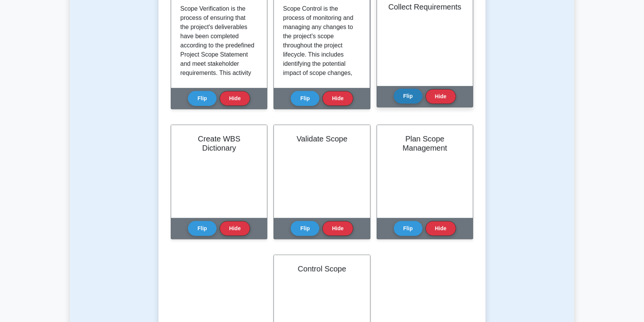
click at [404, 95] on button "Flip" at bounding box center [408, 96] width 29 height 15
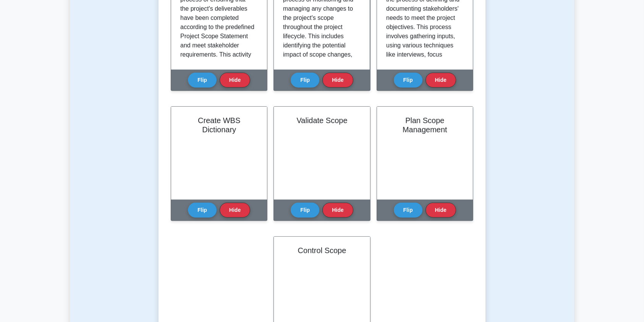
scroll to position [292, 0]
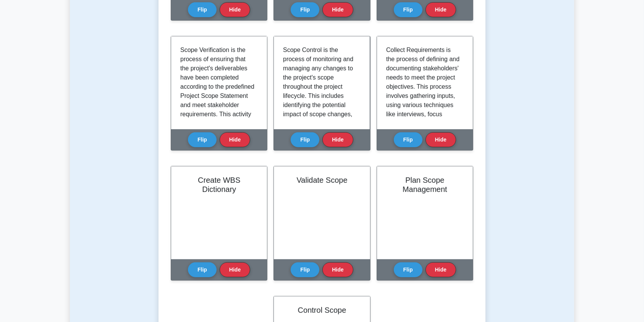
scroll to position [252, 0]
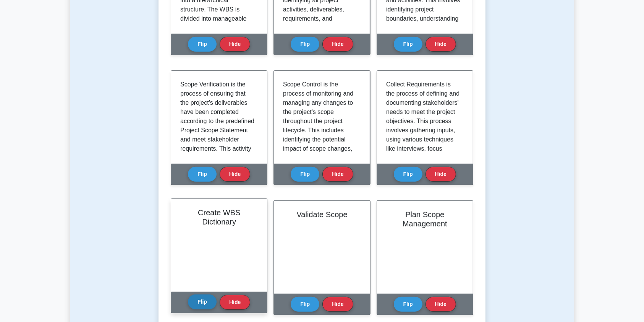
click at [198, 305] on button "Flip" at bounding box center [202, 301] width 29 height 15
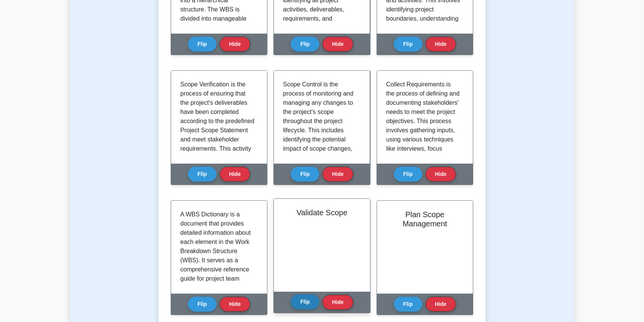
click at [304, 305] on button "Flip" at bounding box center [305, 301] width 29 height 15
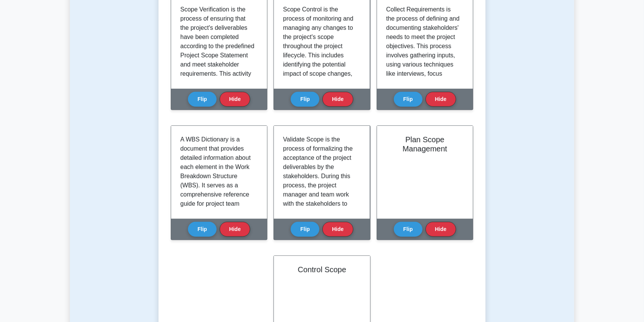
scroll to position [401, 0]
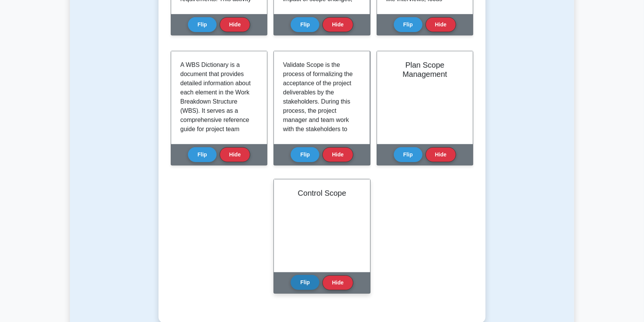
click at [305, 283] on button "Flip" at bounding box center [305, 282] width 29 height 15
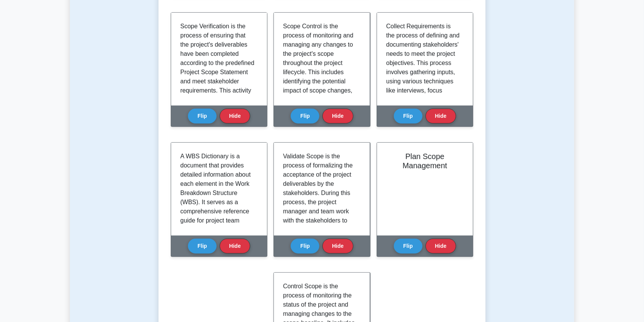
scroll to position [315, 0]
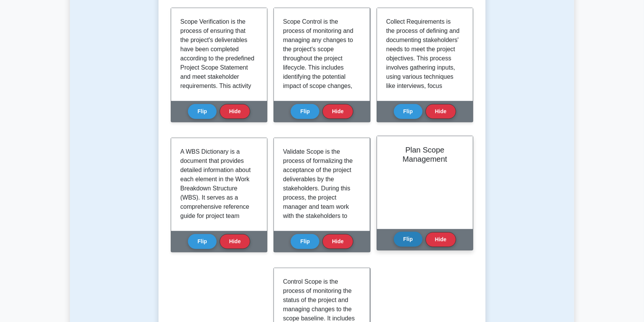
click at [410, 241] on button "Flip" at bounding box center [408, 238] width 29 height 15
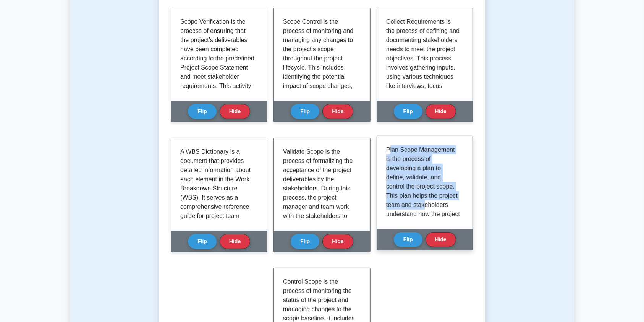
drag, startPoint x: 389, startPoint y: 149, endPoint x: 425, endPoint y: 207, distance: 68.0
click at [425, 207] on p "Plan Scope Management is the process of developing a plan to define, validate, …" at bounding box center [423, 273] width 74 height 257
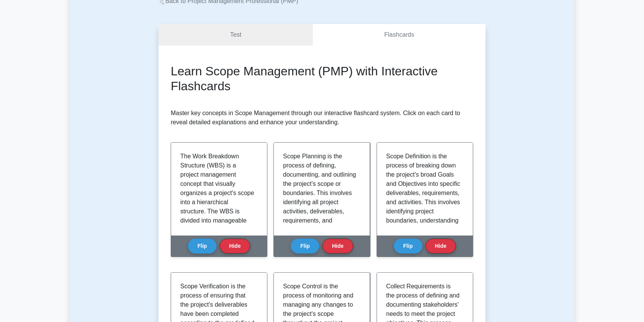
scroll to position [15, 0]
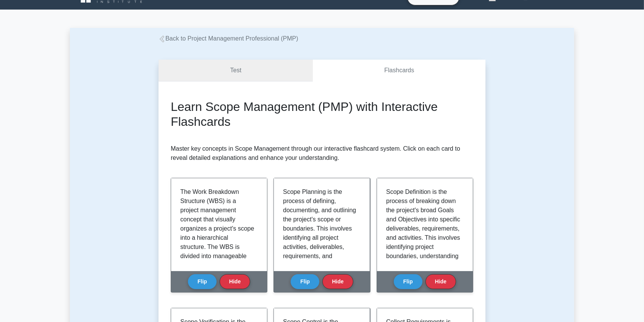
click at [248, 73] on link "Test" at bounding box center [235, 71] width 154 height 22
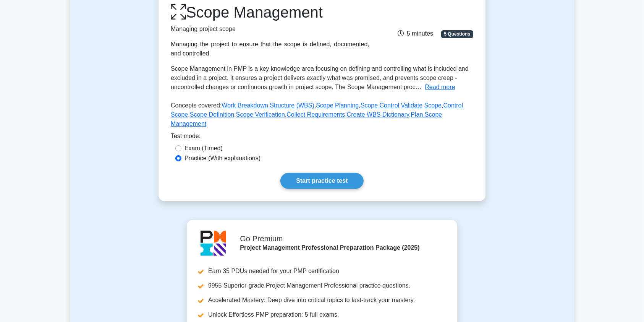
scroll to position [98, 0]
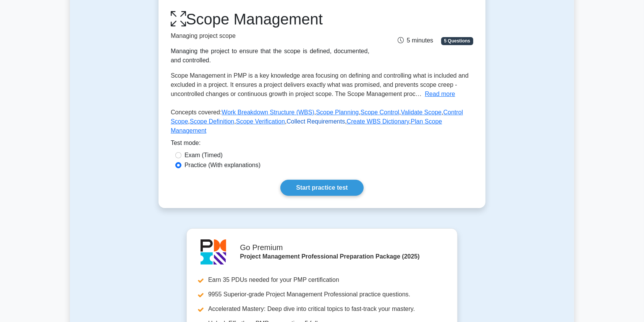
click at [296, 122] on link "Collect Requirements" at bounding box center [315, 121] width 58 height 6
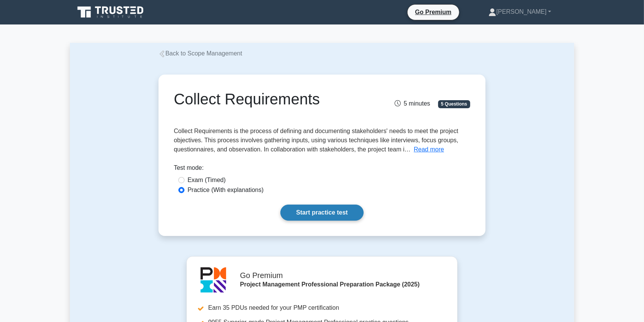
click at [339, 213] on link "Start practice test" at bounding box center [321, 212] width 83 height 16
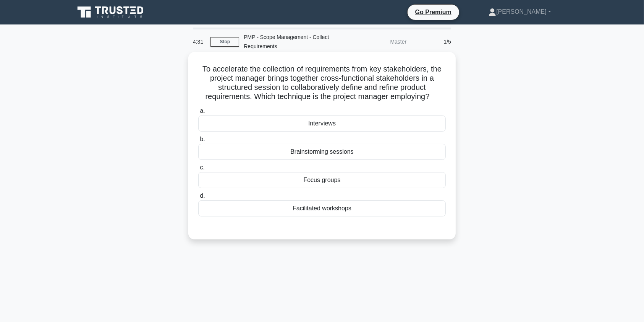
click at [354, 180] on div "Focus groups" at bounding box center [321, 180] width 247 height 16
click at [198, 170] on input "c. Focus groups" at bounding box center [198, 167] width 0 height 5
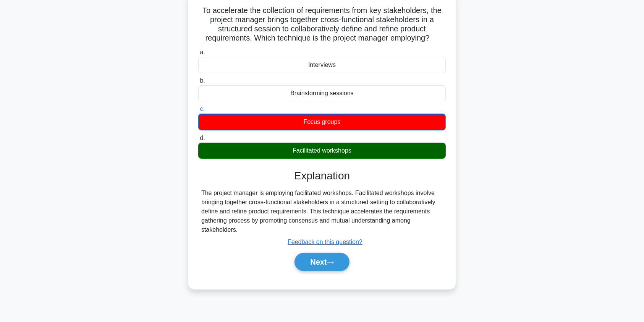
scroll to position [59, 0]
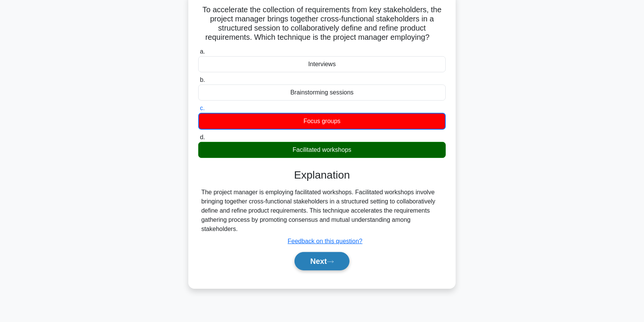
click at [312, 258] on button "Next" at bounding box center [321, 261] width 55 height 18
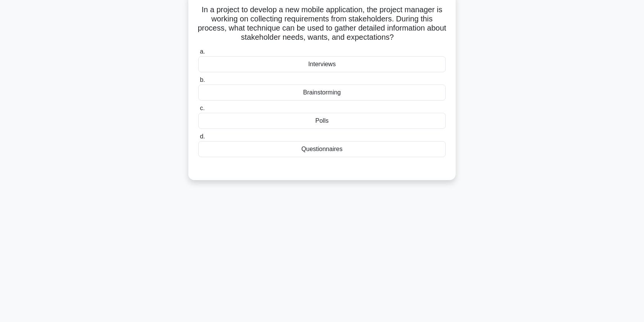
click at [331, 65] on div "Interviews" at bounding box center [321, 64] width 247 height 16
click at [198, 54] on input "a. Interviews" at bounding box center [198, 51] width 0 height 5
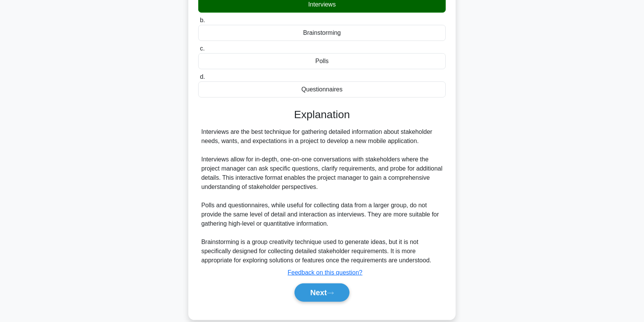
scroll to position [131, 0]
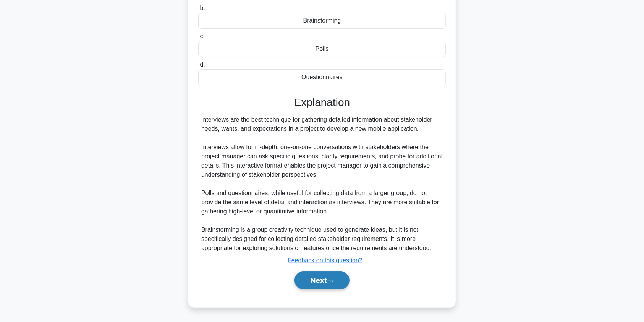
click at [307, 282] on button "Next" at bounding box center [321, 280] width 55 height 18
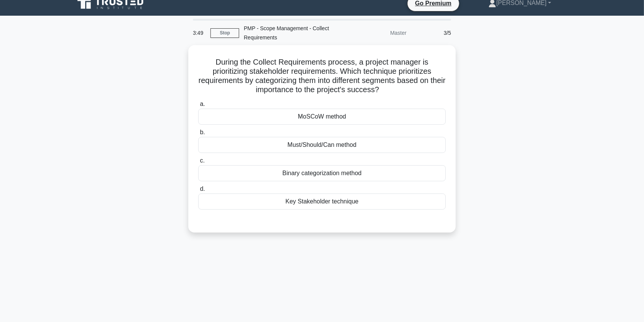
scroll to position [2, 0]
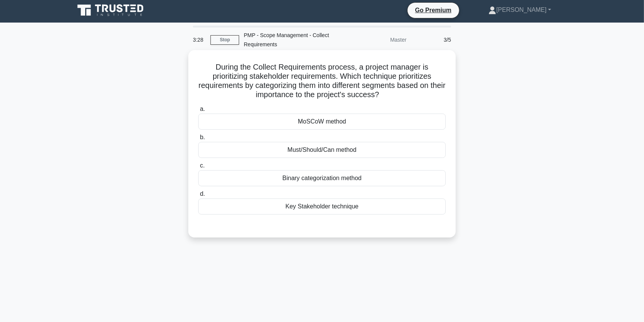
click at [335, 123] on div "MoSCoW method" at bounding box center [321, 121] width 247 height 16
click at [198, 112] on input "a. MoSCoW method" at bounding box center [198, 109] width 0 height 5
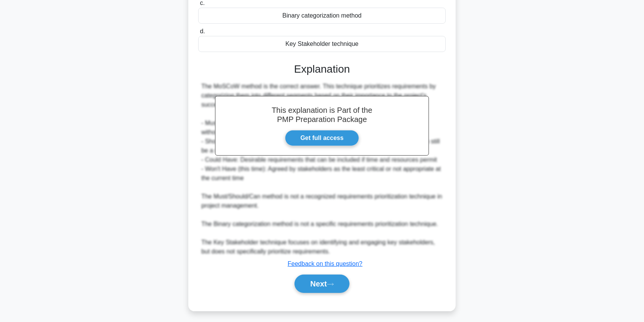
scroll to position [168, 0]
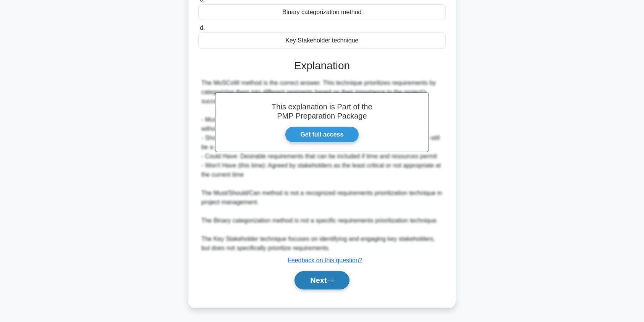
click at [323, 277] on button "Next" at bounding box center [321, 280] width 55 height 18
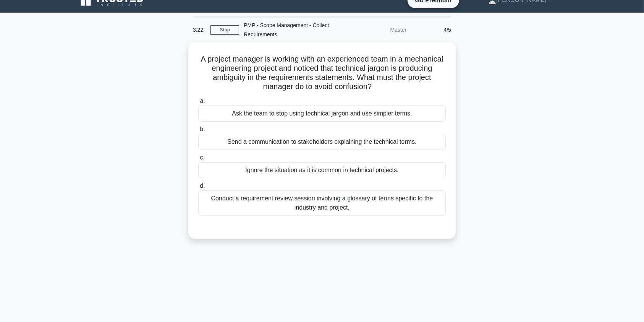
scroll to position [0, 0]
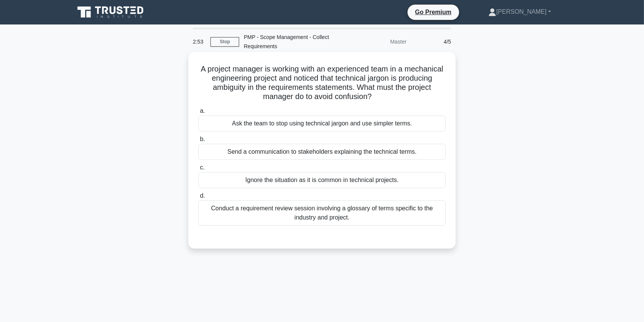
click at [336, 218] on div "Conduct a requirement review session involving a glossary of terms specific to …" at bounding box center [321, 212] width 247 height 25
click at [198, 198] on input "d. Conduct a requirement review session involving a glossary of terms specific …" at bounding box center [198, 195] width 0 height 5
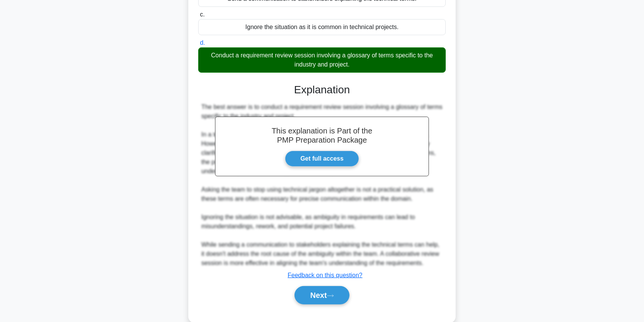
scroll to position [168, 0]
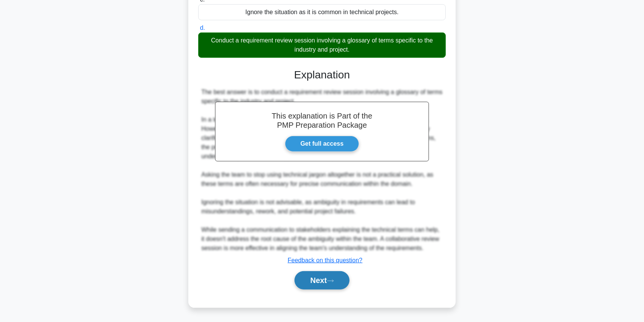
click at [312, 276] on button "Next" at bounding box center [321, 280] width 55 height 18
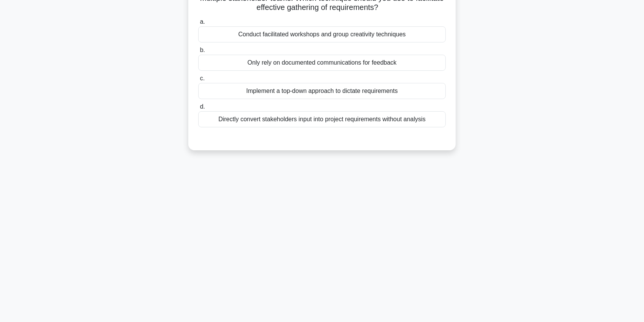
scroll to position [0, 0]
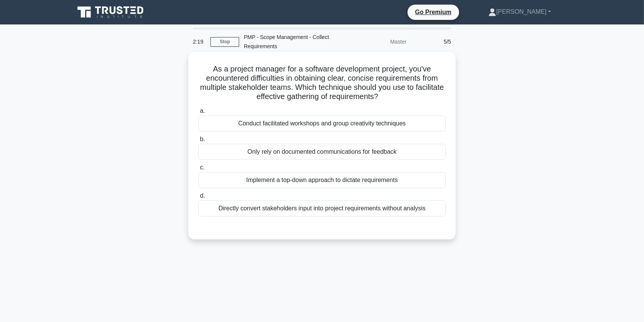
click at [262, 123] on div "Conduct facilitated workshops and group creativity techniques" at bounding box center [321, 123] width 247 height 16
click at [198, 113] on input "a. Conduct facilitated workshops and group creativity techniques" at bounding box center [198, 110] width 0 height 5
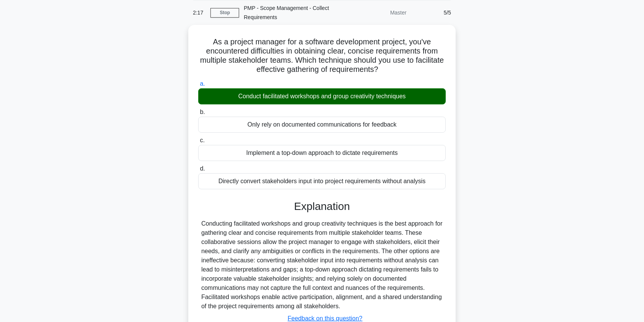
scroll to position [91, 0]
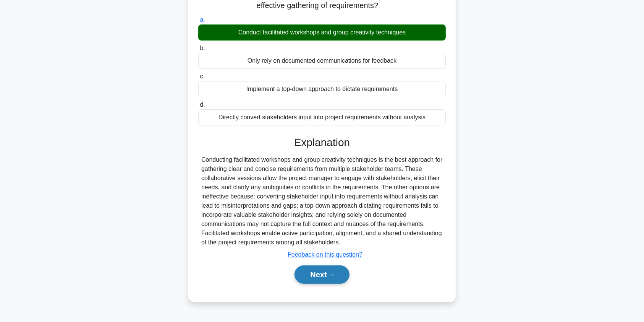
click at [312, 277] on button "Next" at bounding box center [321, 274] width 55 height 18
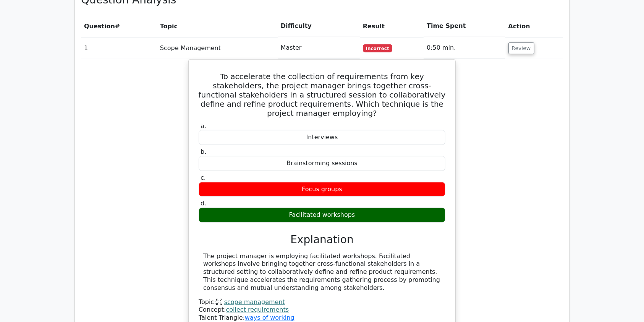
scroll to position [571, 0]
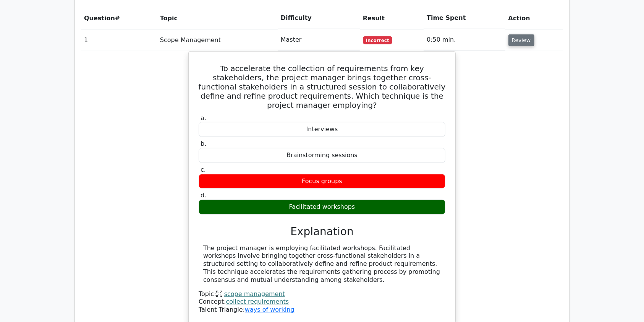
click at [517, 34] on button "Review" at bounding box center [521, 40] width 26 height 12
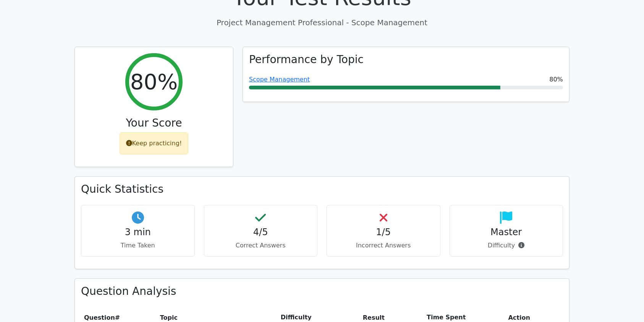
scroll to position [267, 0]
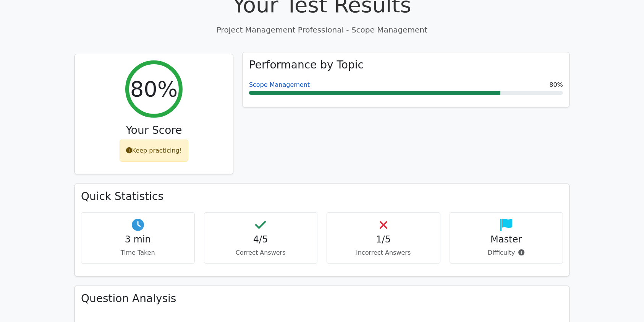
click at [295, 81] on link "Scope Management" at bounding box center [279, 84] width 61 height 7
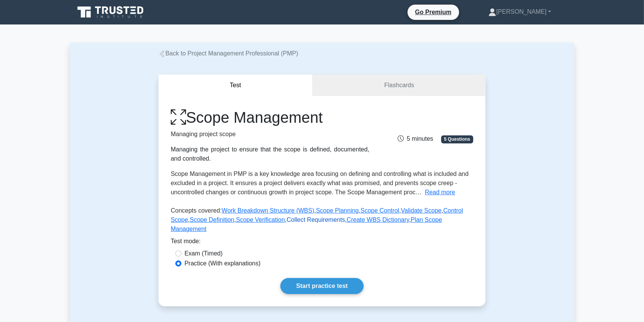
click at [291, 218] on link "Collect Requirements" at bounding box center [315, 219] width 58 height 6
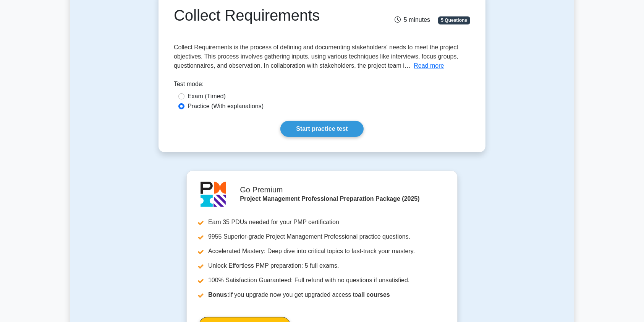
scroll to position [100, 0]
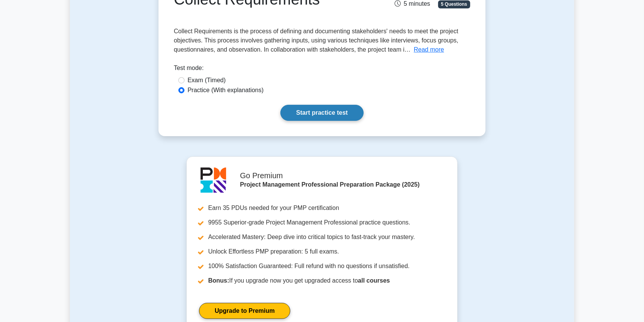
click at [351, 115] on link "Start practice test" at bounding box center [321, 113] width 83 height 16
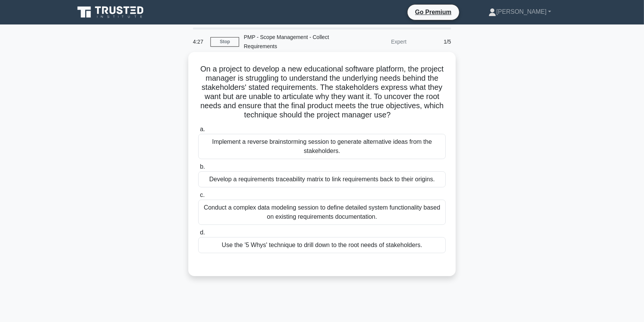
click at [288, 179] on div "Develop a requirements traceability matrix to link requirements back to their o…" at bounding box center [321, 179] width 247 height 16
click at [198, 169] on input "b. Develop a requirements traceability matrix to link requirements back to thei…" at bounding box center [198, 166] width 0 height 5
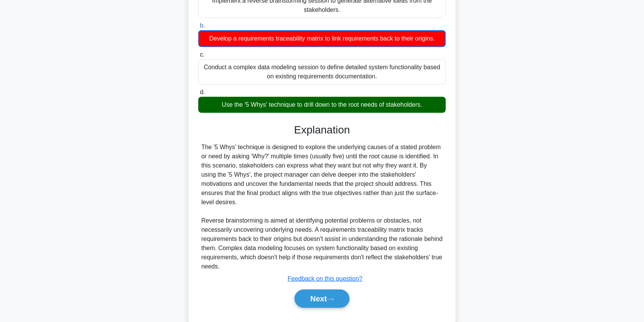
scroll to position [144, 0]
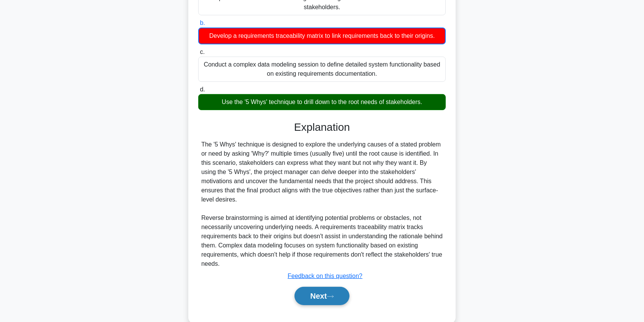
click at [331, 294] on icon at bounding box center [330, 296] width 7 height 4
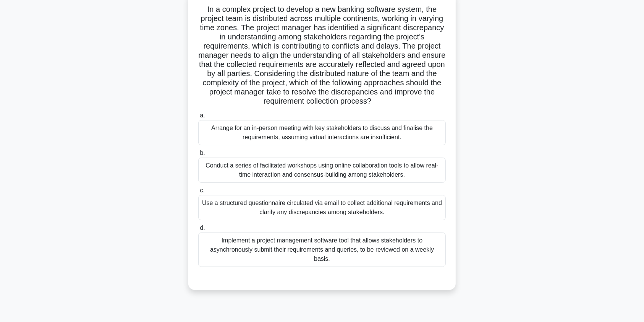
scroll to position [62, 0]
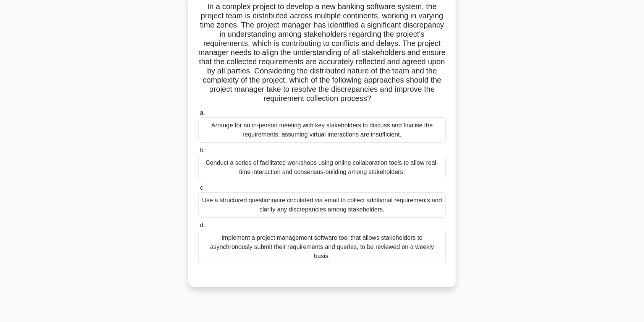
click at [312, 166] on div "Conduct a series of facilitated workshops using online collaboration tools to a…" at bounding box center [321, 167] width 247 height 25
click at [198, 153] on input "b. Conduct a series of facilitated workshops using online collaboration tools t…" at bounding box center [198, 150] width 0 height 5
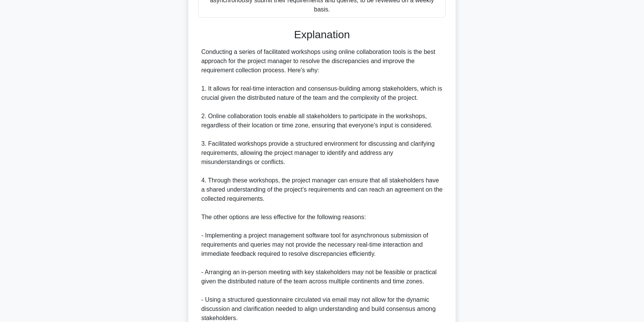
scroll to position [369, 0]
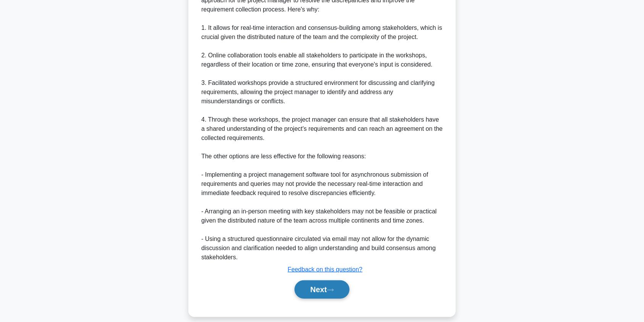
click at [316, 280] on button "Next" at bounding box center [321, 289] width 55 height 18
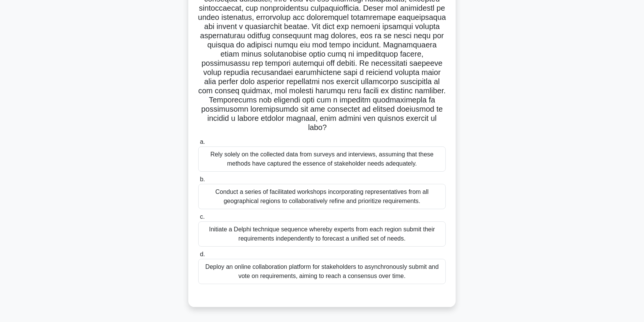
scroll to position [91, 0]
click at [485, 132] on div ".spinner_0XTQ{transform-origin:center;animation:spinner_y6GP .75s linear infini…" at bounding box center [322, 139] width 504 height 352
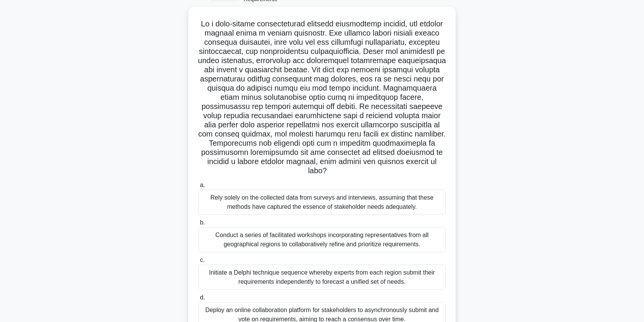
scroll to position [48, 0]
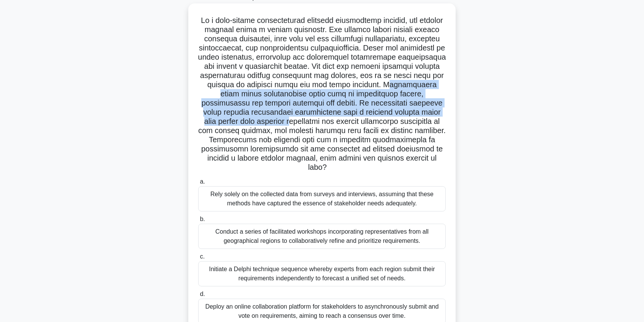
drag, startPoint x: 212, startPoint y: 97, endPoint x: 356, endPoint y: 125, distance: 146.6
click at [356, 125] on h5 ".spinner_0XTQ{transform-origin:center;animation:spinner_y6GP .75s linear infini…" at bounding box center [321, 94] width 249 height 157
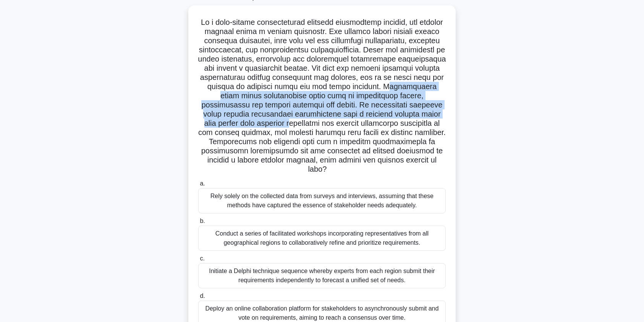
click at [541, 118] on div ".spinner_0XTQ{transform-origin:center;animation:spinner_y6GP .75s linear infini…" at bounding box center [322, 181] width 504 height 352
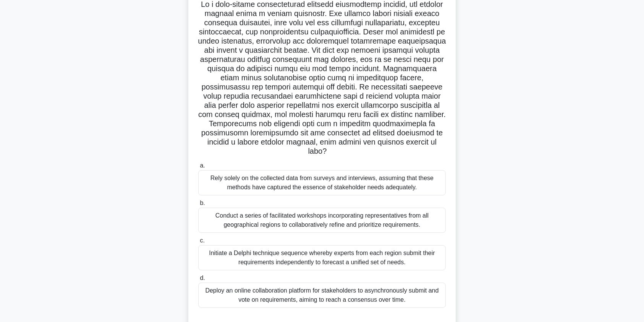
scroll to position [91, 0]
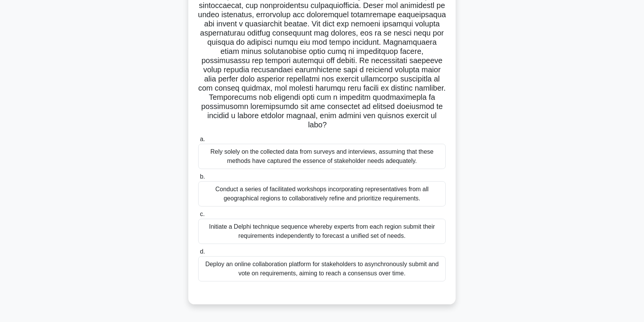
click at [289, 192] on div "Conduct a series of facilitated workshops incorporating representatives from al…" at bounding box center [321, 193] width 247 height 25
click at [198, 179] on input "b. Conduct a series of facilitated workshops incorporating representatives from…" at bounding box center [198, 176] width 0 height 5
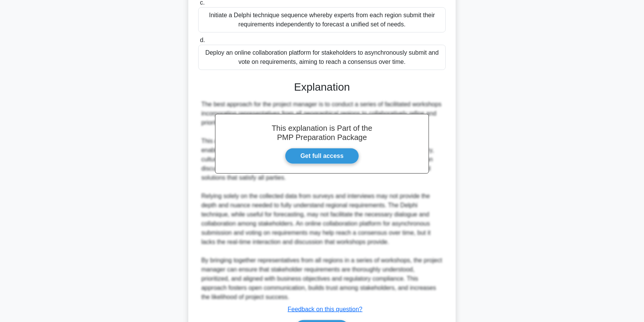
scroll to position [351, 0]
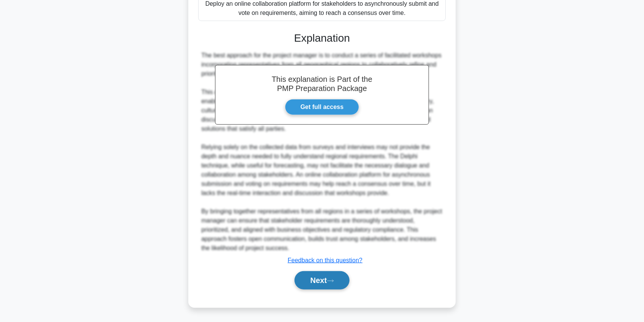
click at [315, 279] on button "Next" at bounding box center [321, 280] width 55 height 18
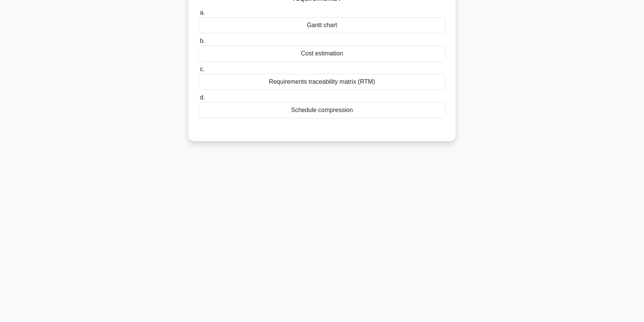
scroll to position [0, 0]
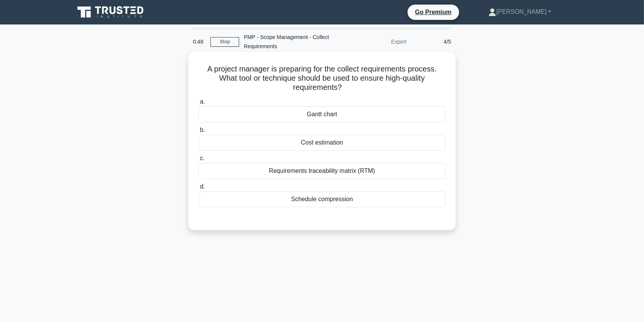
click at [316, 175] on div "Requirements traceability matrix (RTM)" at bounding box center [321, 171] width 247 height 16
click at [198, 161] on input "c. Requirements traceability matrix (RTM)" at bounding box center [198, 158] width 0 height 5
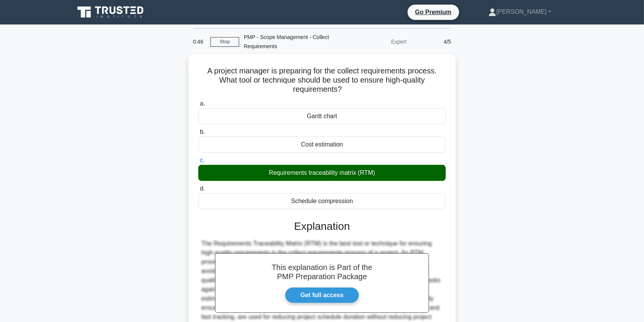
drag, startPoint x: 644, startPoint y: 154, endPoint x: 634, endPoint y: 233, distance: 78.9
click at [634, 233] on main "0:46 Stop PMP - Scope Management - Collect Requirements Expert 4/5 A project ma…" at bounding box center [322, 218] width 644 height 388
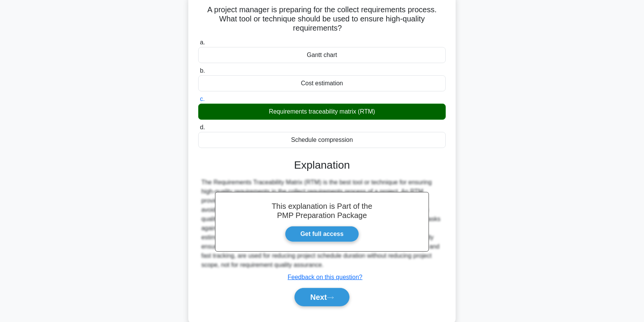
scroll to position [91, 0]
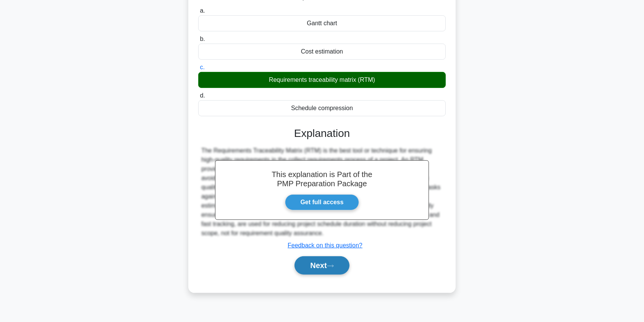
click at [327, 262] on button "Next" at bounding box center [321, 265] width 55 height 18
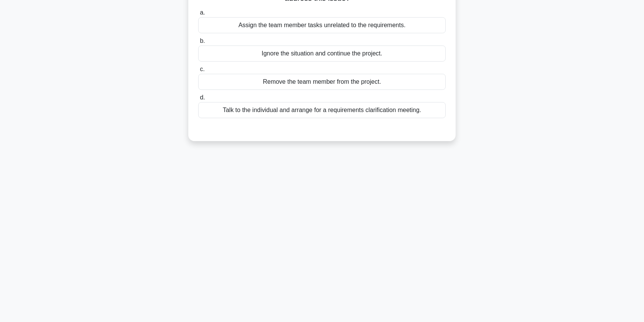
scroll to position [0, 0]
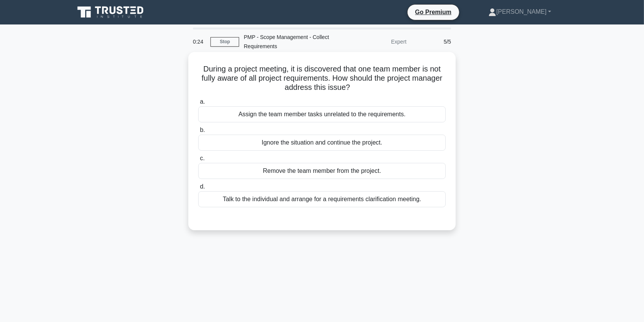
click at [268, 199] on div "Talk to the individual and arrange for a requirements clarification meeting." at bounding box center [321, 199] width 247 height 16
click at [198, 189] on input "d. Talk to the individual and arrange for a requirements clarification meeting." at bounding box center [198, 186] width 0 height 5
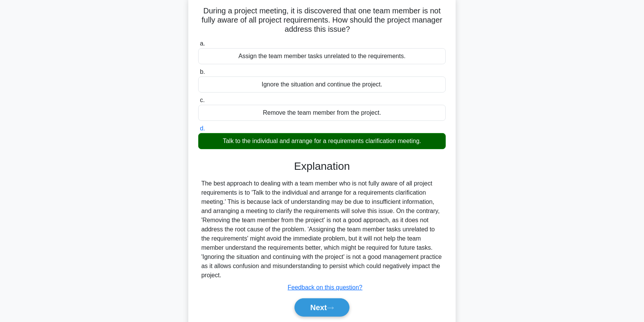
scroll to position [91, 0]
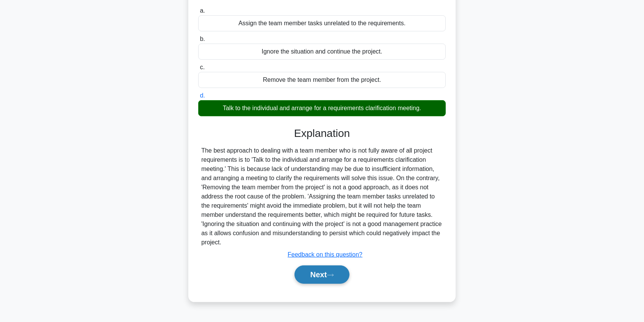
click at [319, 270] on button "Next" at bounding box center [321, 274] width 55 height 18
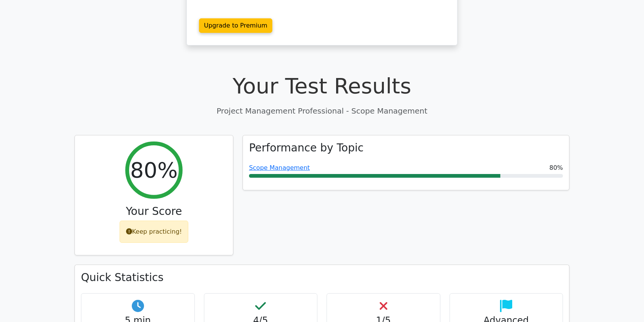
scroll to position [340, 0]
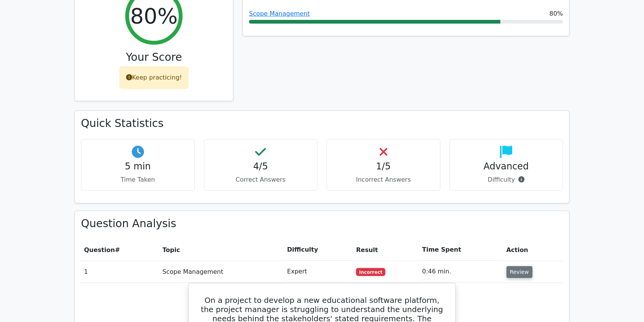
click at [513, 266] on button "Review" at bounding box center [519, 272] width 26 height 12
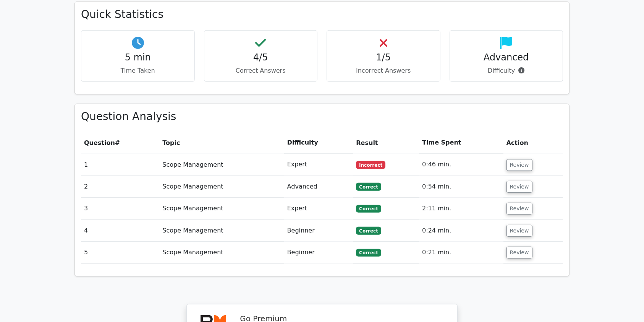
scroll to position [449, 0]
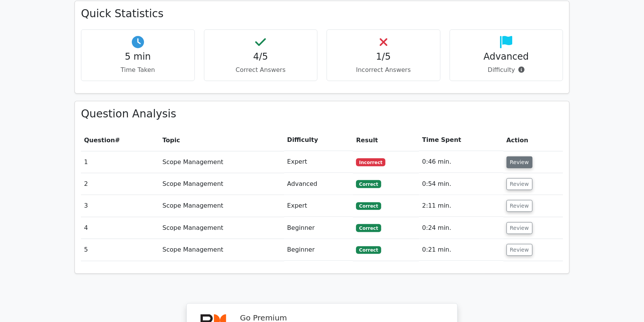
click at [516, 156] on button "Review" at bounding box center [519, 162] width 26 height 12
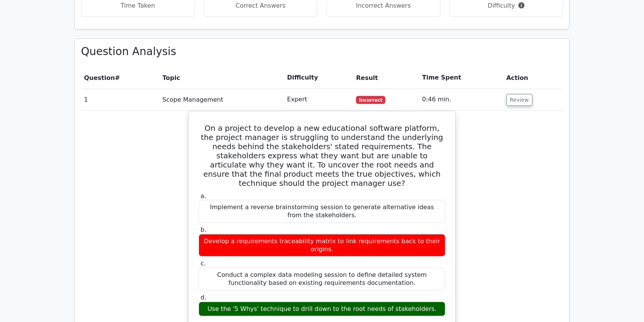
scroll to position [545, 0]
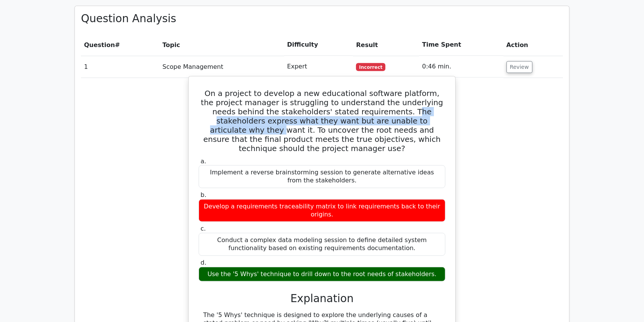
drag, startPoint x: 362, startPoint y: 81, endPoint x: 399, endPoint y: 89, distance: 38.7
click at [399, 89] on h5 "On a project to develop a new educational software platform, the project manage…" at bounding box center [322, 121] width 248 height 64
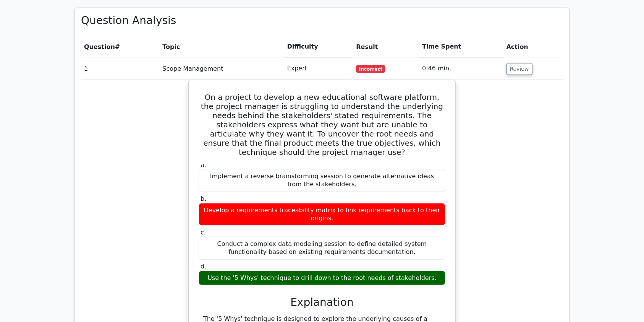
click at [591, 173] on main "Go Premium Project Management Professional Preparation Package (2025) Earn 35 P…" at bounding box center [322, 184] width 644 height 1409
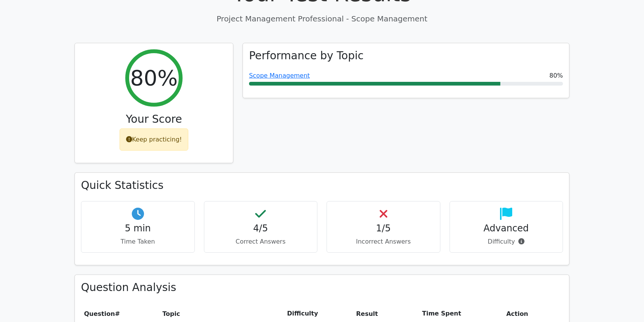
scroll to position [0, 0]
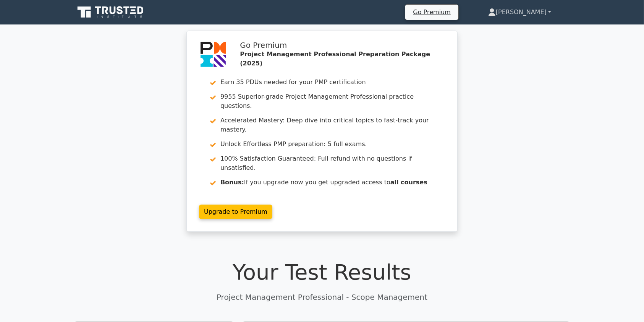
click at [528, 14] on link "[PERSON_NAME]" at bounding box center [520, 12] width 100 height 15
click at [507, 33] on link "Profile" at bounding box center [500, 30] width 60 height 12
